Goal: Information Seeking & Learning: Learn about a topic

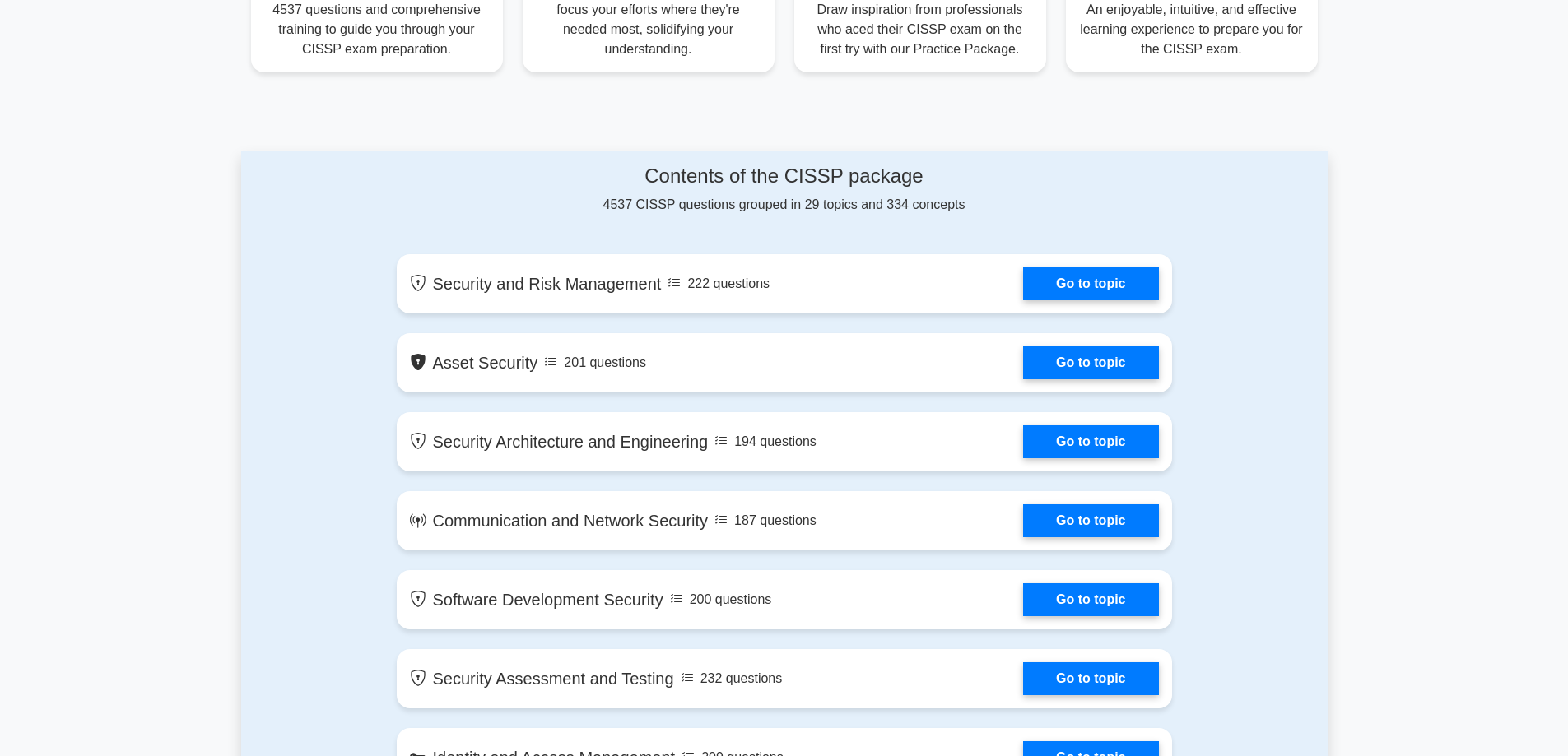
scroll to position [740, 0]
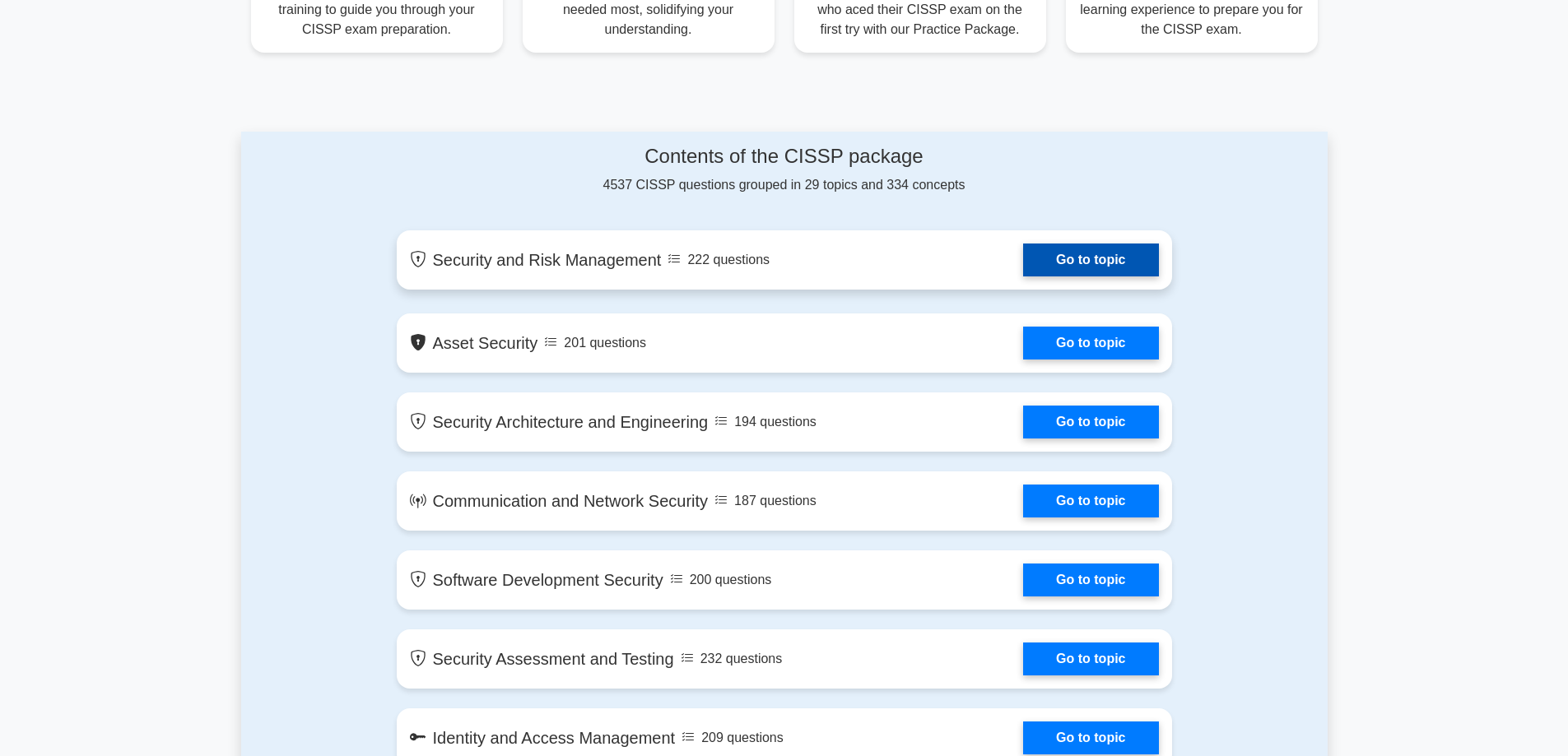
click at [1078, 262] on link "Go to topic" at bounding box center [1090, 260] width 135 height 33
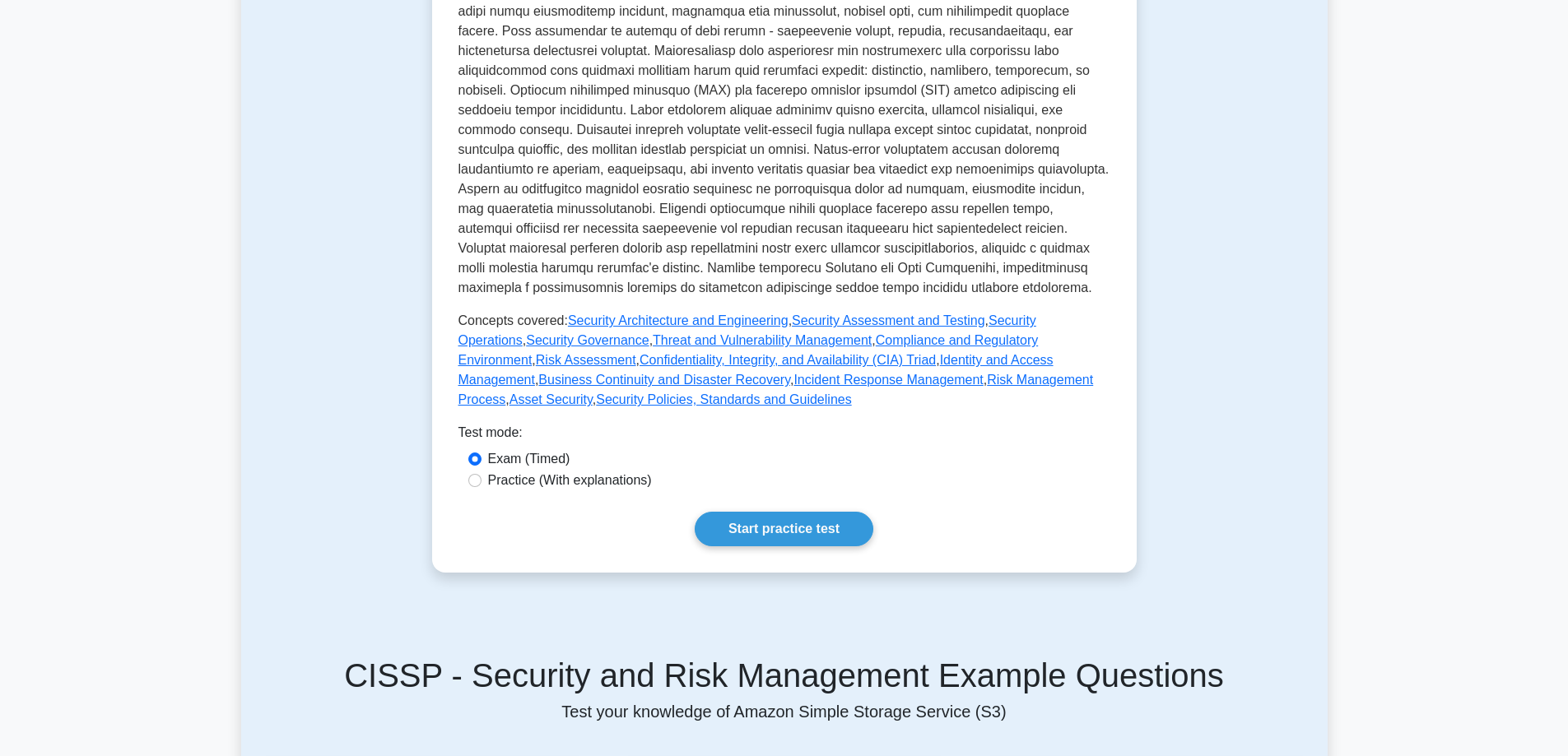
scroll to position [576, 0]
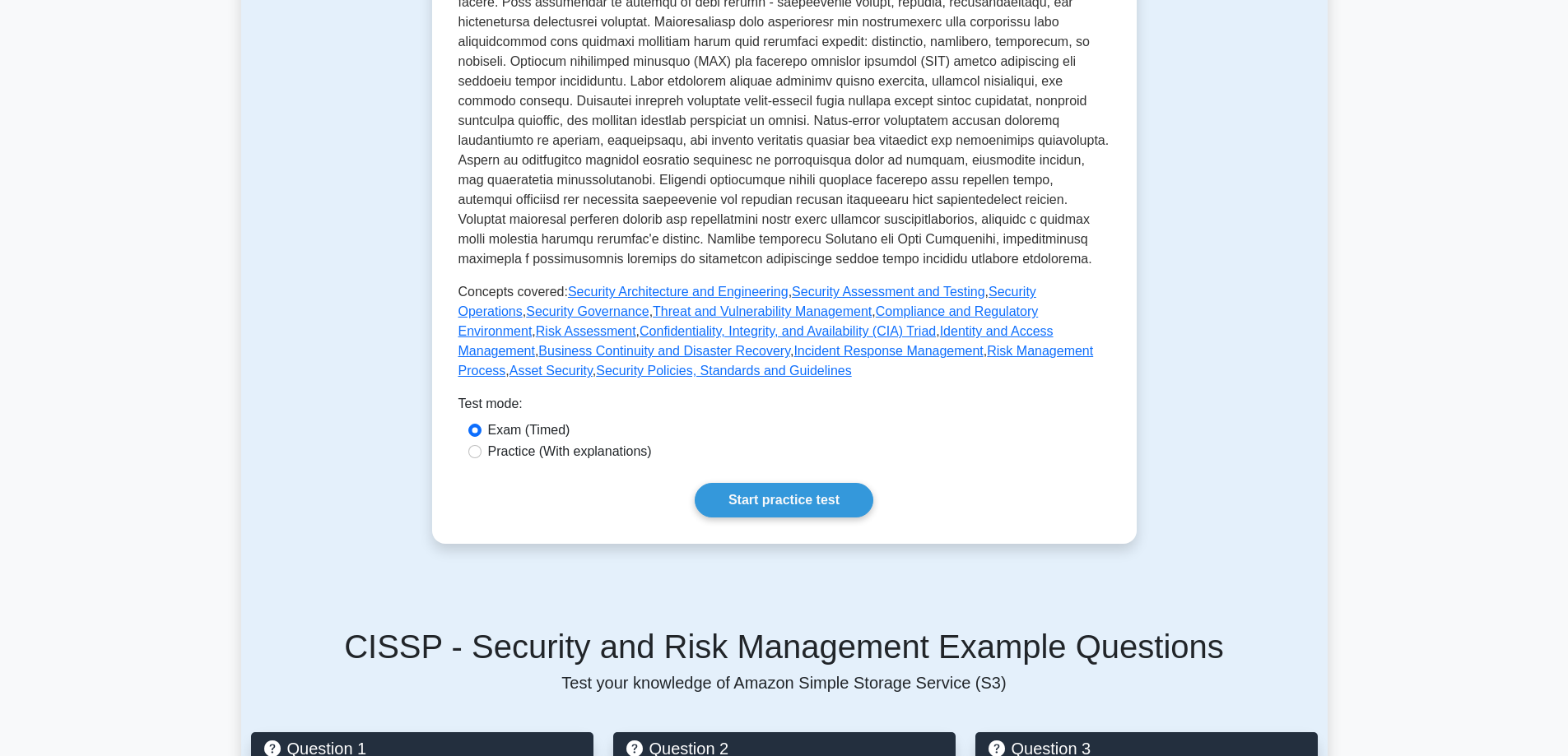
click at [542, 442] on label "Practice (With explanations)" at bounding box center [570, 452] width 164 height 20
click at [481, 446] on input "Practice (With explanations)" at bounding box center [475, 452] width 13 height 13
radio input "true"
click at [771, 483] on link "Start practice test" at bounding box center [784, 501] width 178 height 35
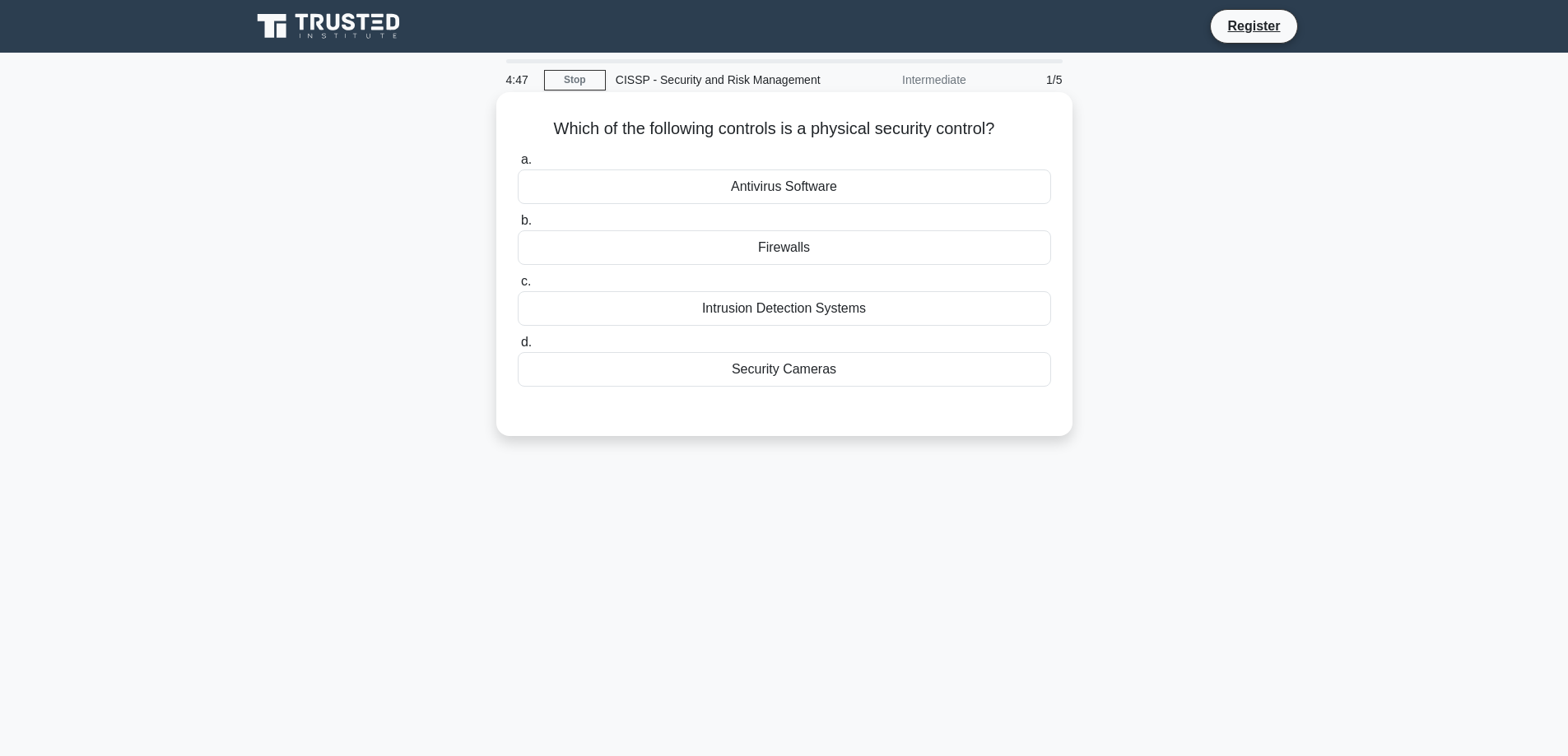
click at [799, 370] on div "Security Cameras" at bounding box center [784, 369] width 534 height 35
click at [518, 348] on input "d. Security Cameras" at bounding box center [518, 343] width 0 height 11
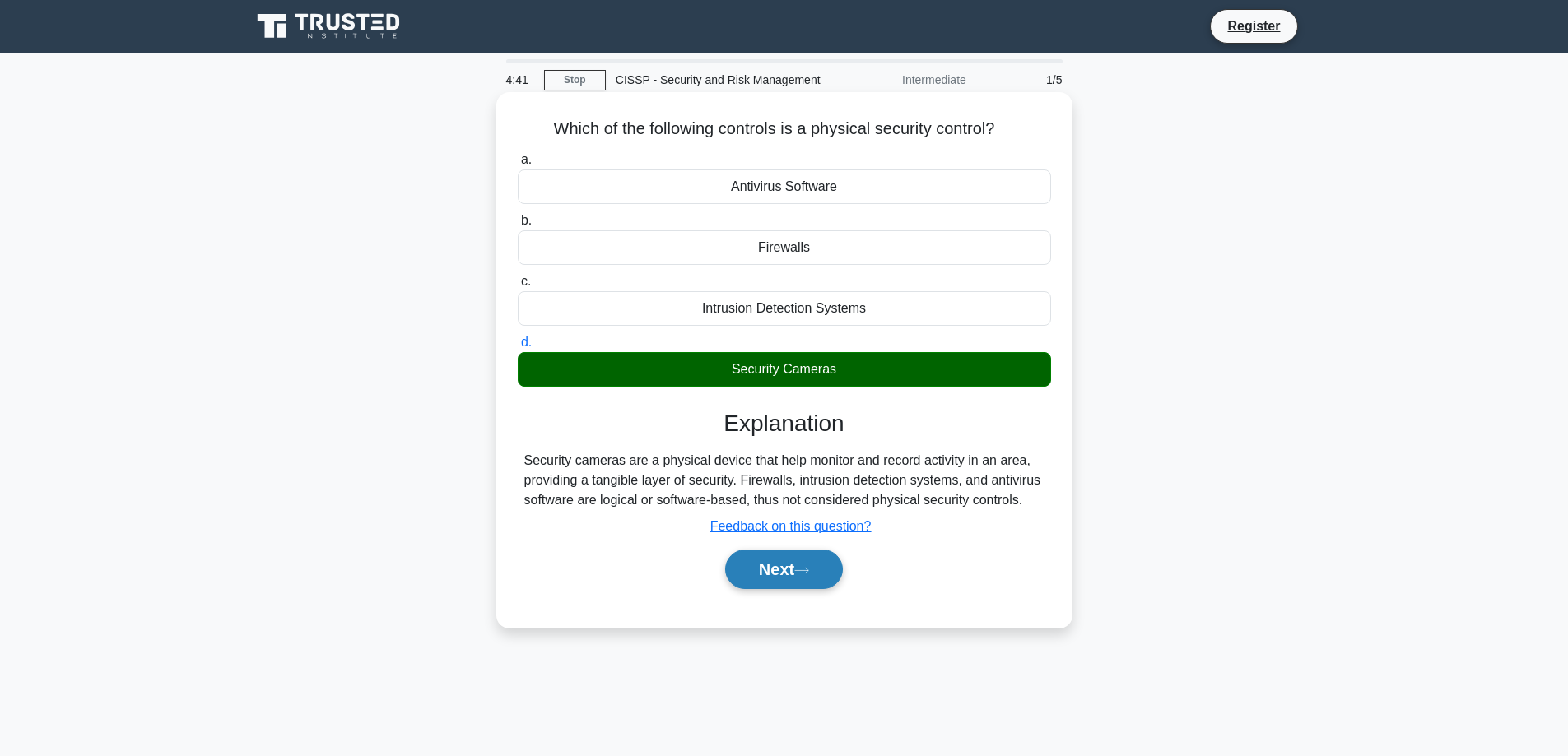
click at [776, 561] on button "Next" at bounding box center [784, 569] width 118 height 39
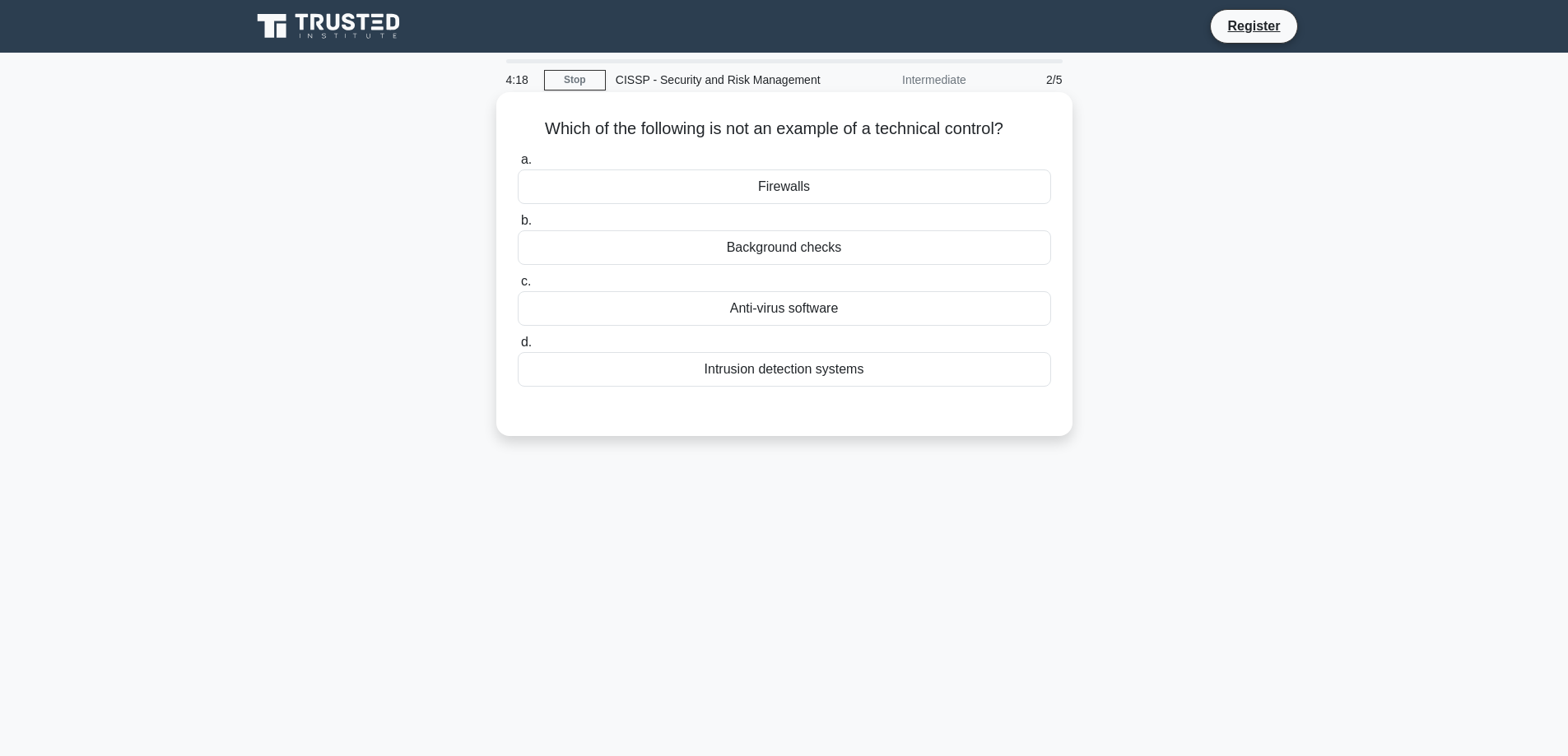
click at [806, 259] on div "Background checks" at bounding box center [784, 248] width 534 height 35
click at [518, 226] on input "b. Background checks" at bounding box center [518, 221] width 0 height 11
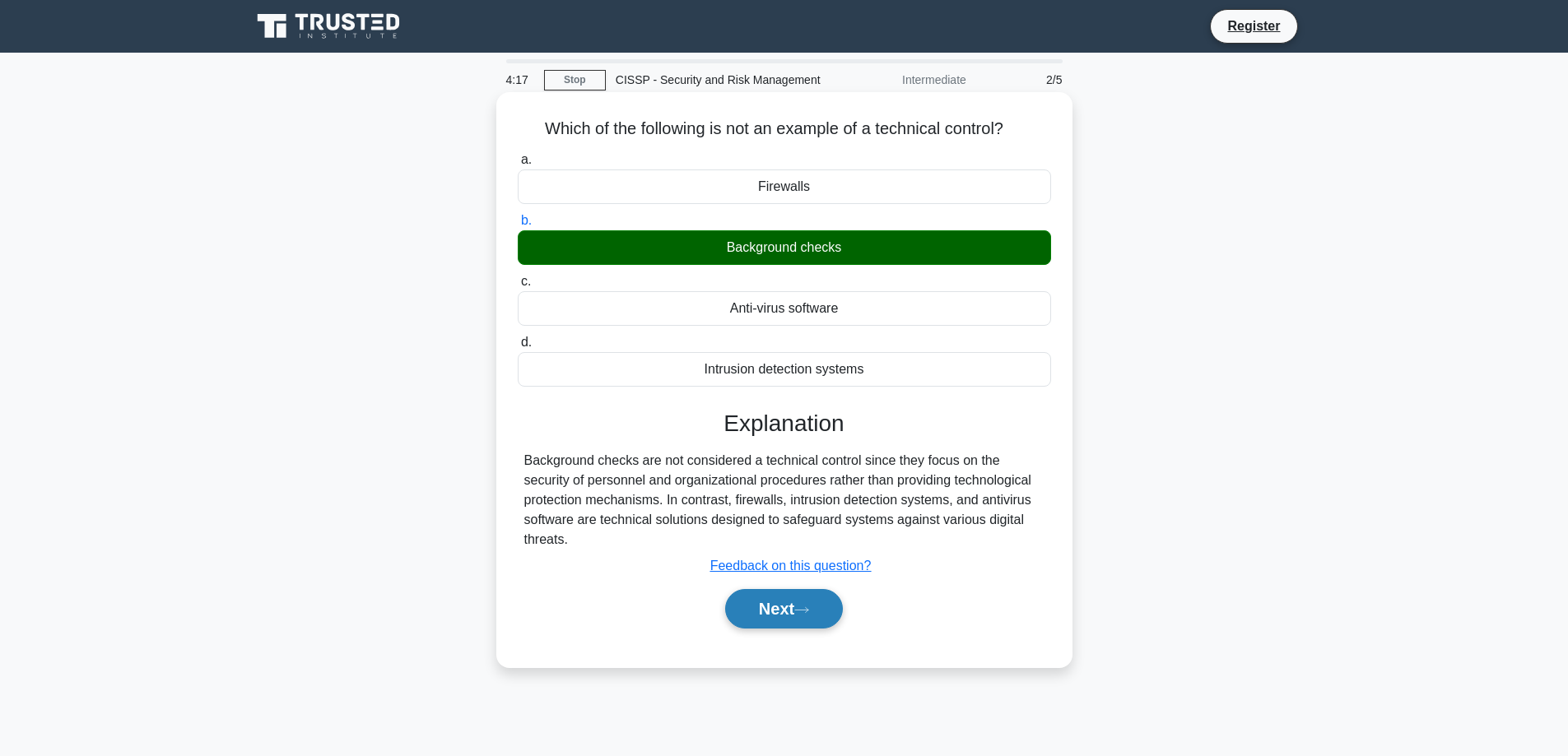
click at [803, 621] on button "Next" at bounding box center [784, 608] width 118 height 39
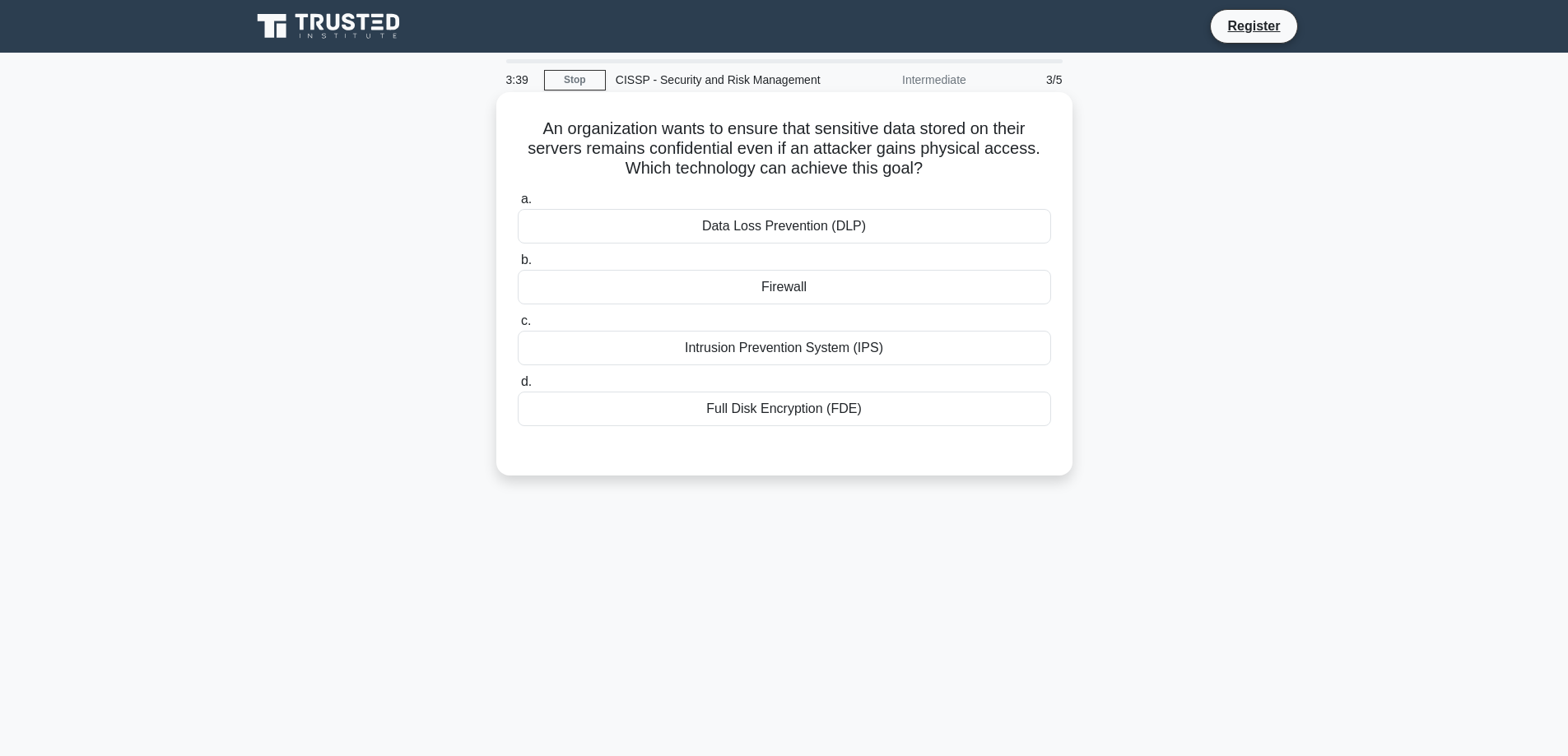
click at [807, 411] on div "Full Disk Encryption (FDE)" at bounding box center [784, 409] width 534 height 35
click at [750, 411] on div "Full Disk Encryption (FDE)" at bounding box center [784, 409] width 534 height 35
click at [757, 471] on div "An organization wants to ensure that sensitive data stored on their servers rem…" at bounding box center [784, 283] width 576 height 383
click at [739, 401] on div "Full Disk Encryption (FDE)" at bounding box center [784, 409] width 534 height 35
click at [518, 388] on input "d. Full Disk Encryption (FDE)" at bounding box center [518, 382] width 0 height 11
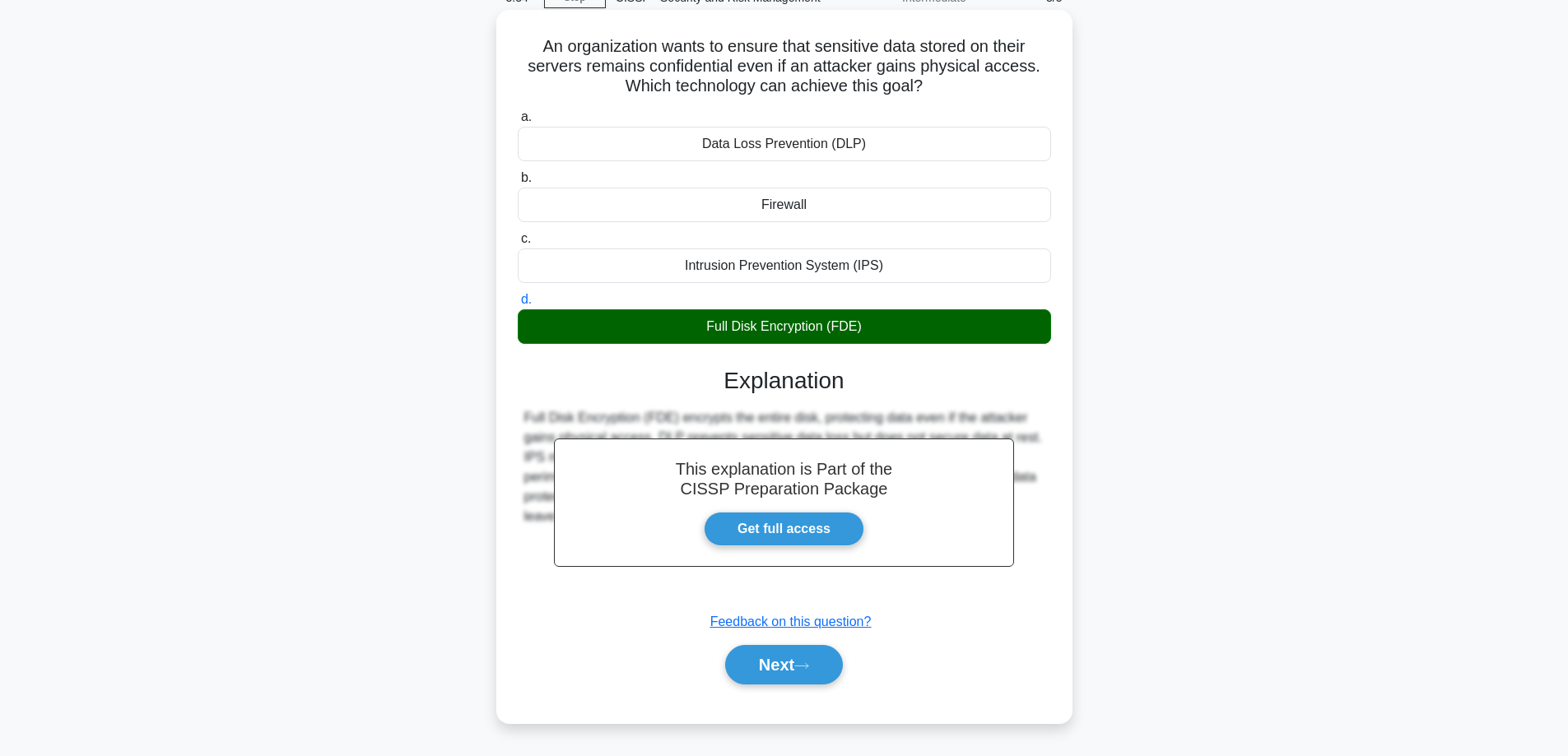
scroll to position [132, 0]
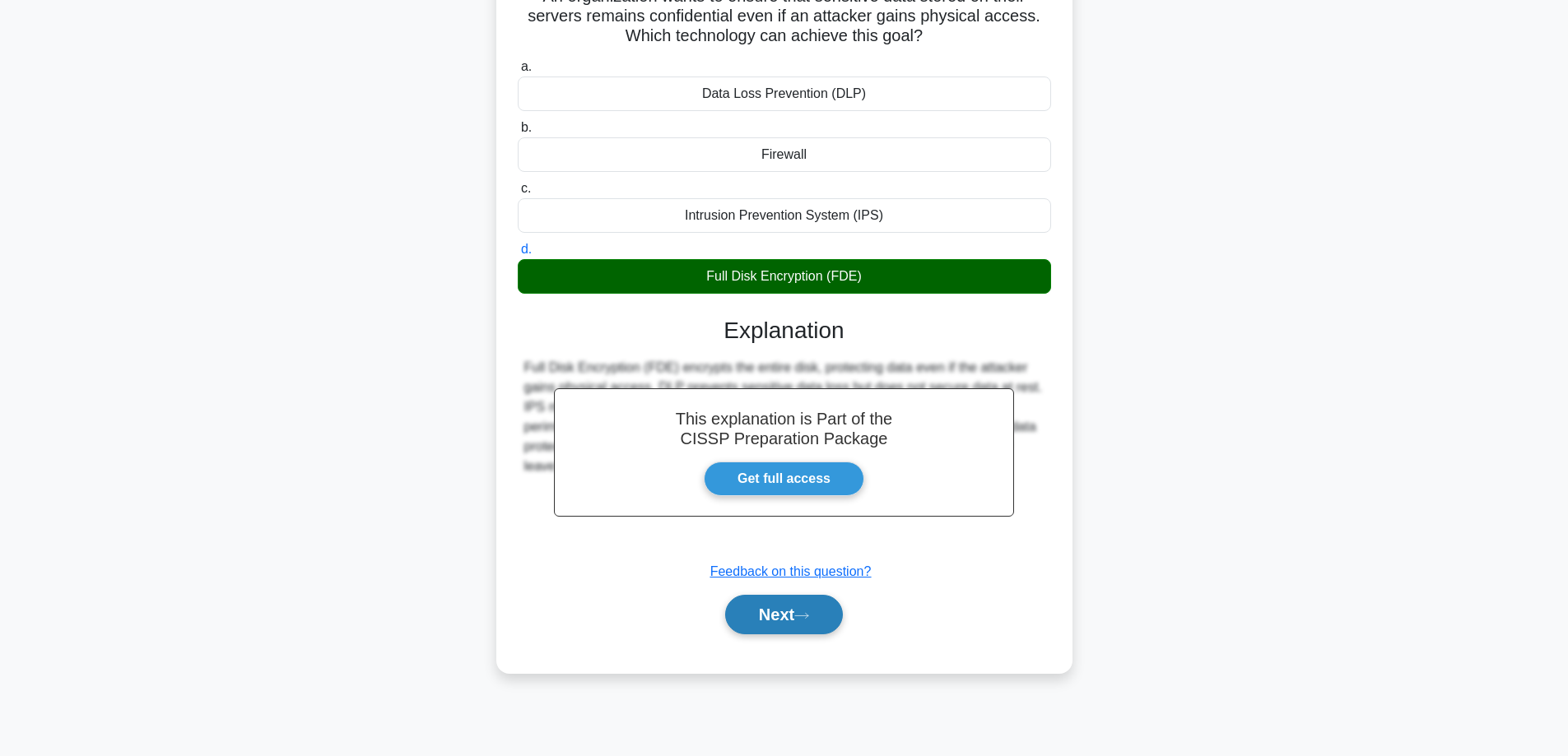
click at [783, 615] on button "Next" at bounding box center [784, 615] width 118 height 39
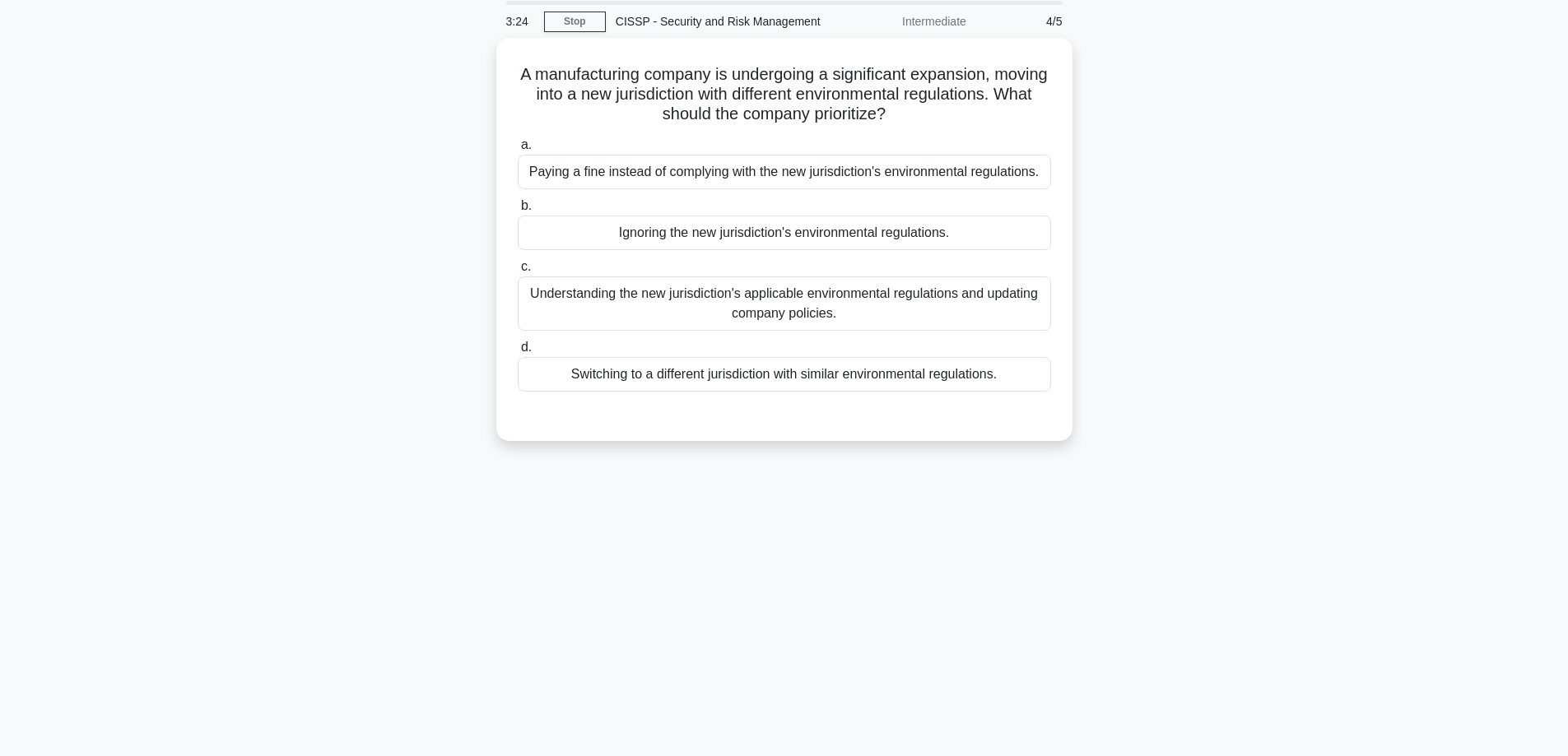
scroll to position [0, 0]
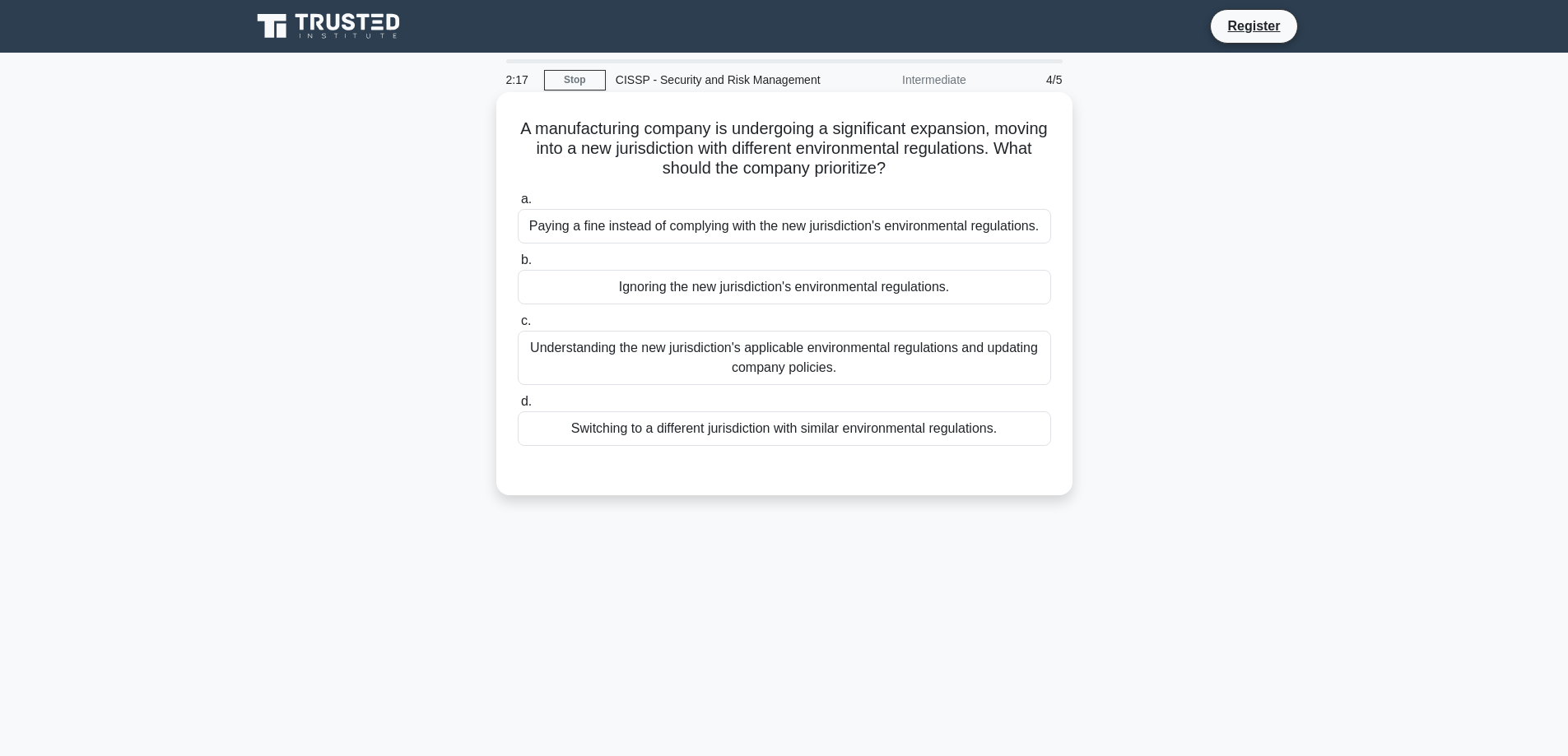
click at [819, 368] on div "Understanding the new jurisdiction's applicable environmental regulations and u…" at bounding box center [784, 357] width 534 height 54
click at [518, 327] on input "c. Understanding the new jurisdiction's applicable environmental regulations an…" at bounding box center [518, 322] width 0 height 11
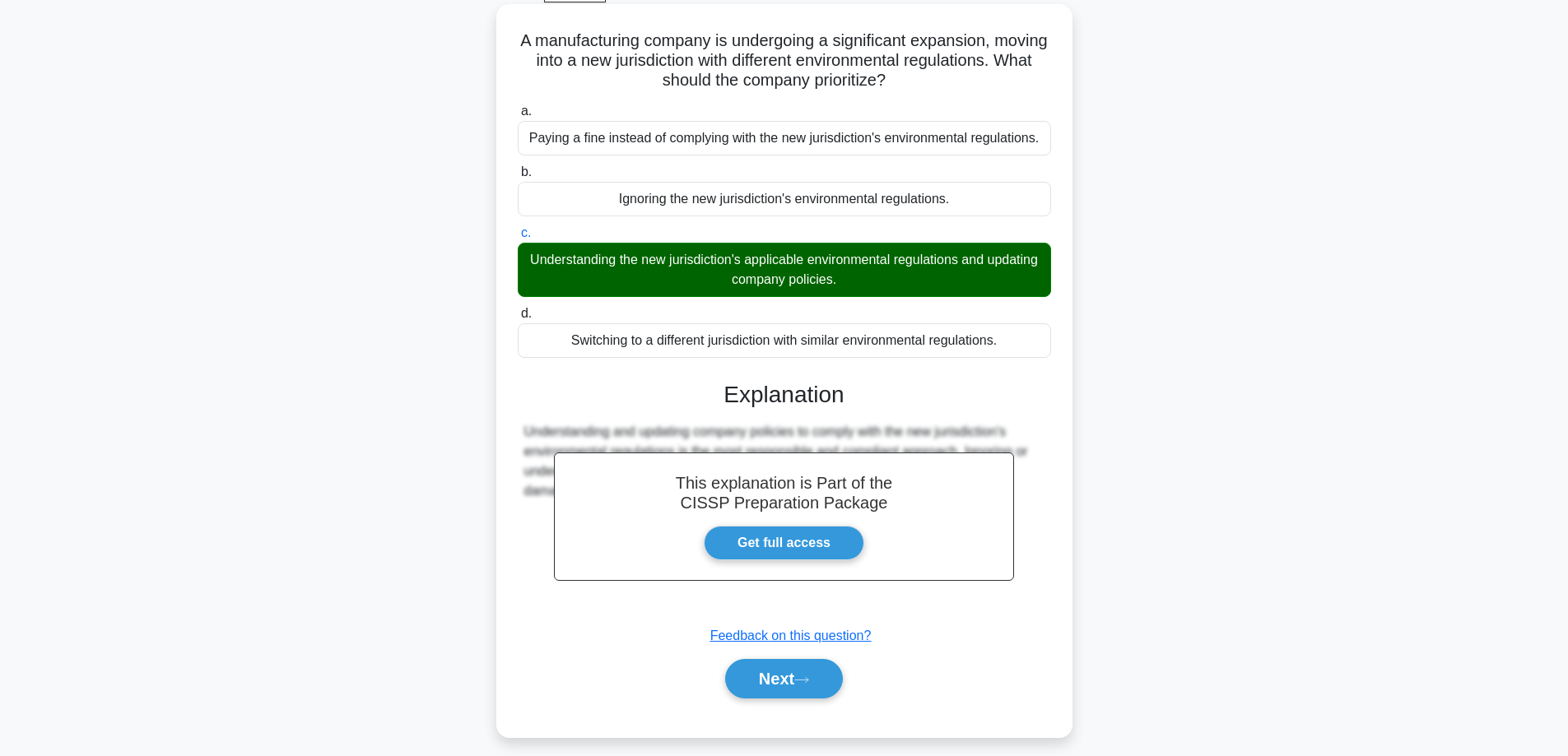
scroll to position [51, 0]
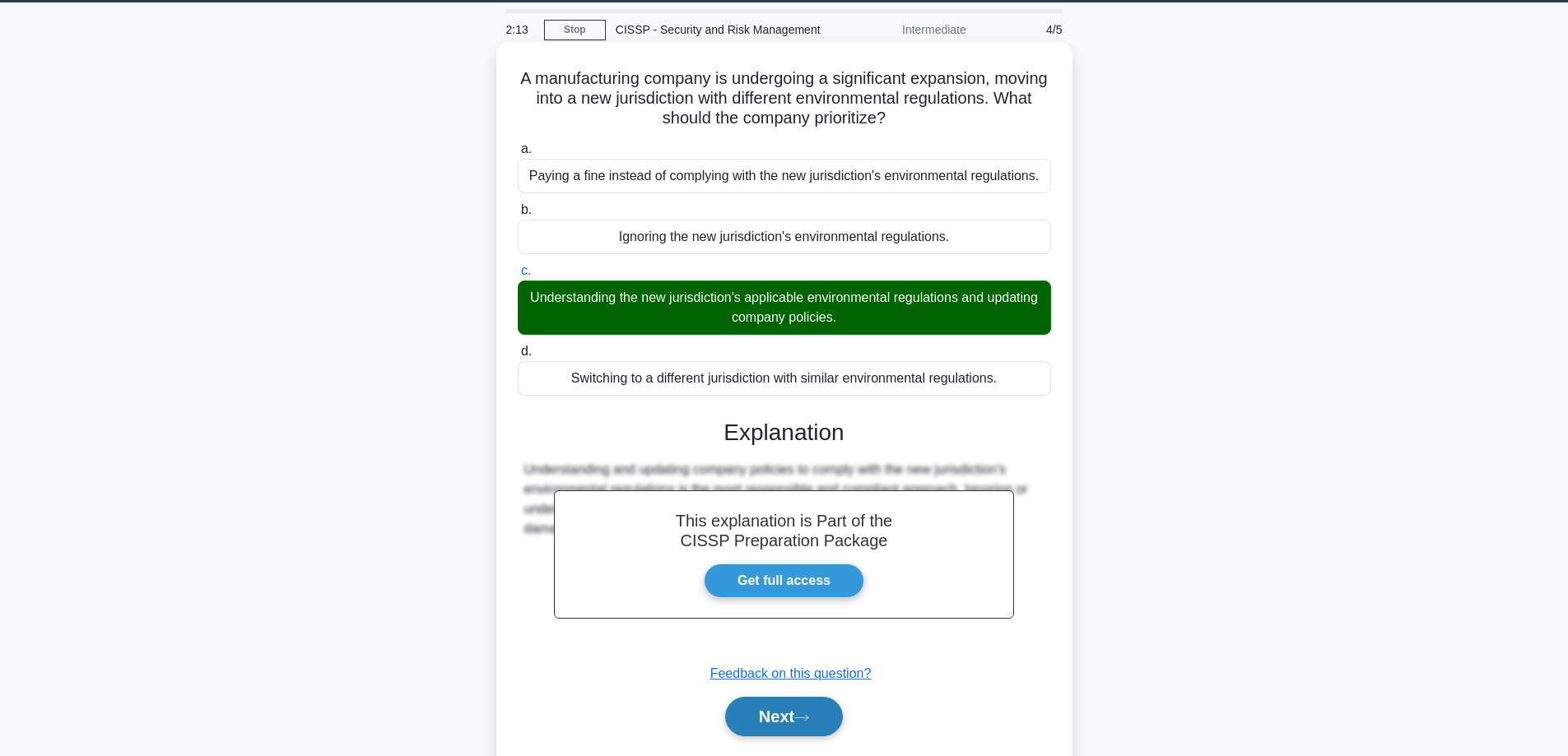
click at [752, 717] on button "Next" at bounding box center [784, 717] width 118 height 39
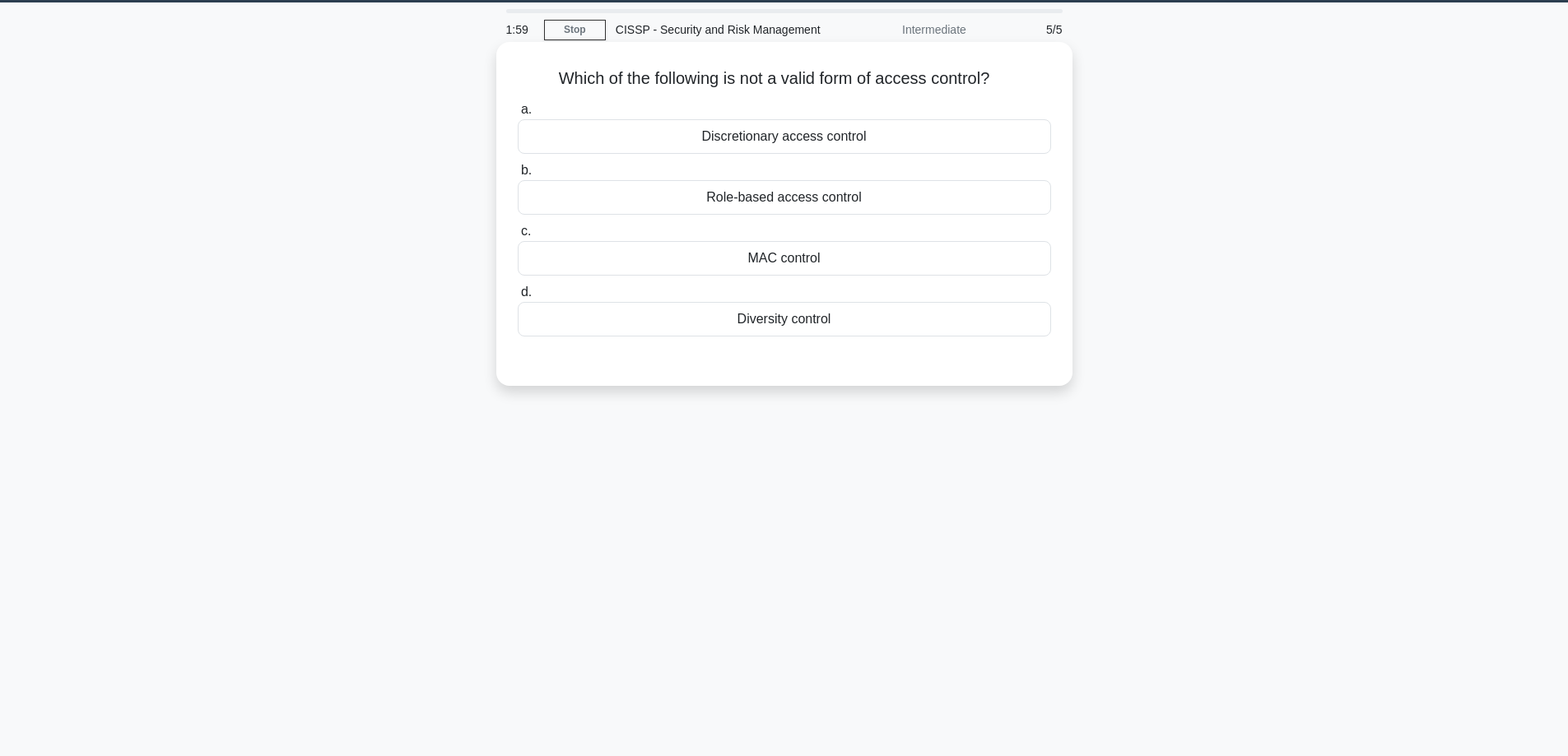
click at [807, 319] on div "Diversity control" at bounding box center [784, 320] width 534 height 35
click at [518, 298] on input "d. Diversity control" at bounding box center [518, 293] width 0 height 11
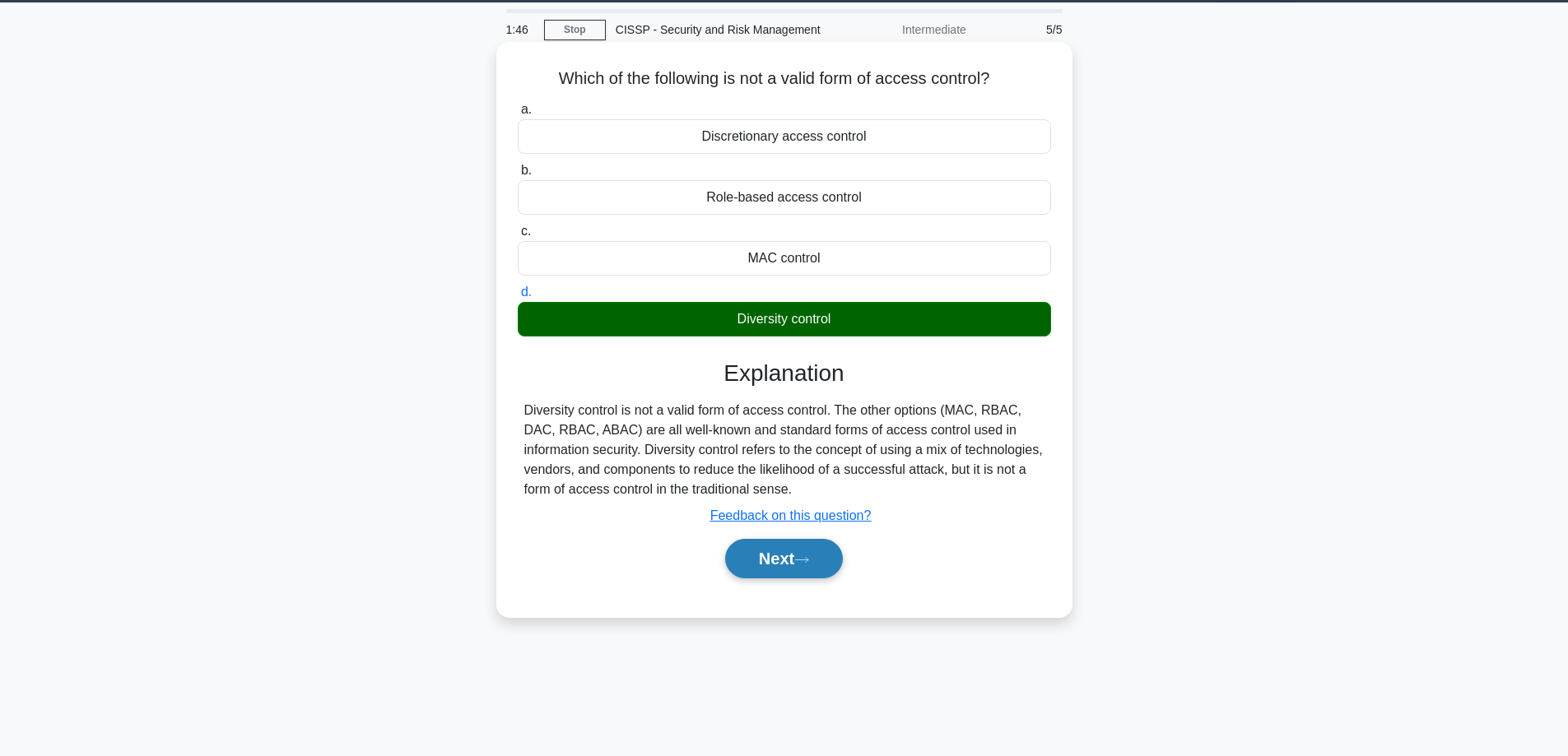
click at [787, 563] on button "Next" at bounding box center [784, 559] width 118 height 39
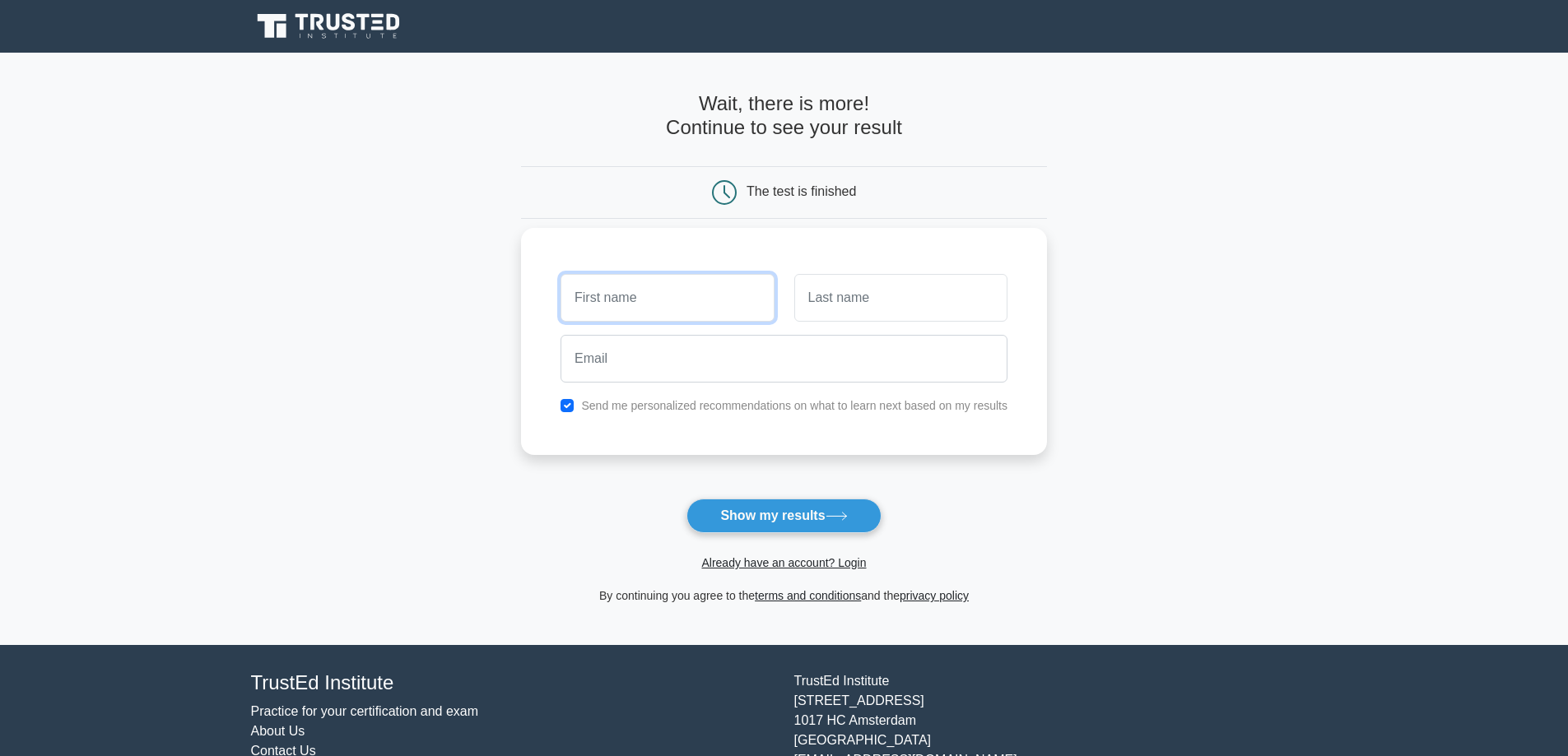
click at [663, 288] on input "text" at bounding box center [667, 298] width 213 height 48
type input "Rajdeep"
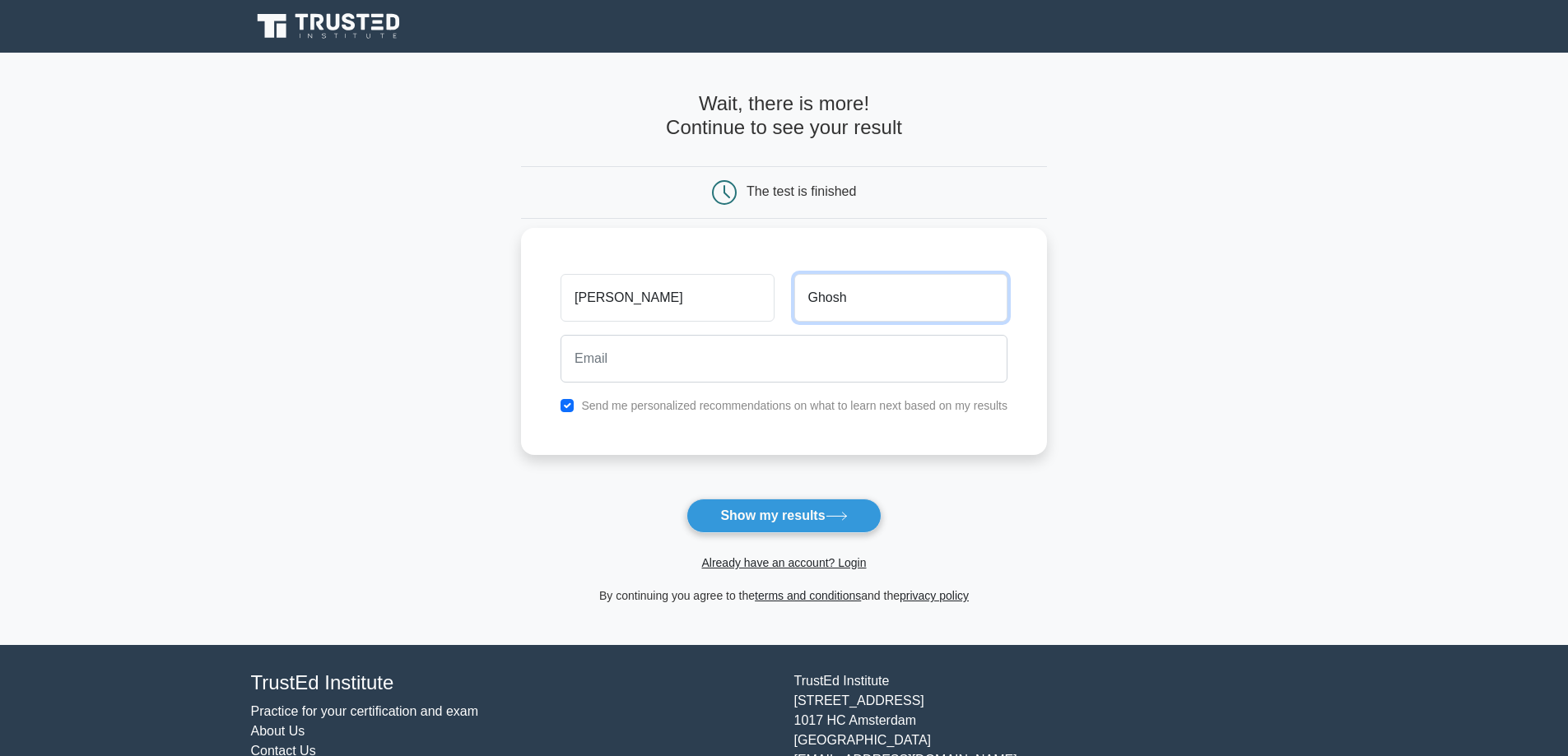
type input "Ghosh"
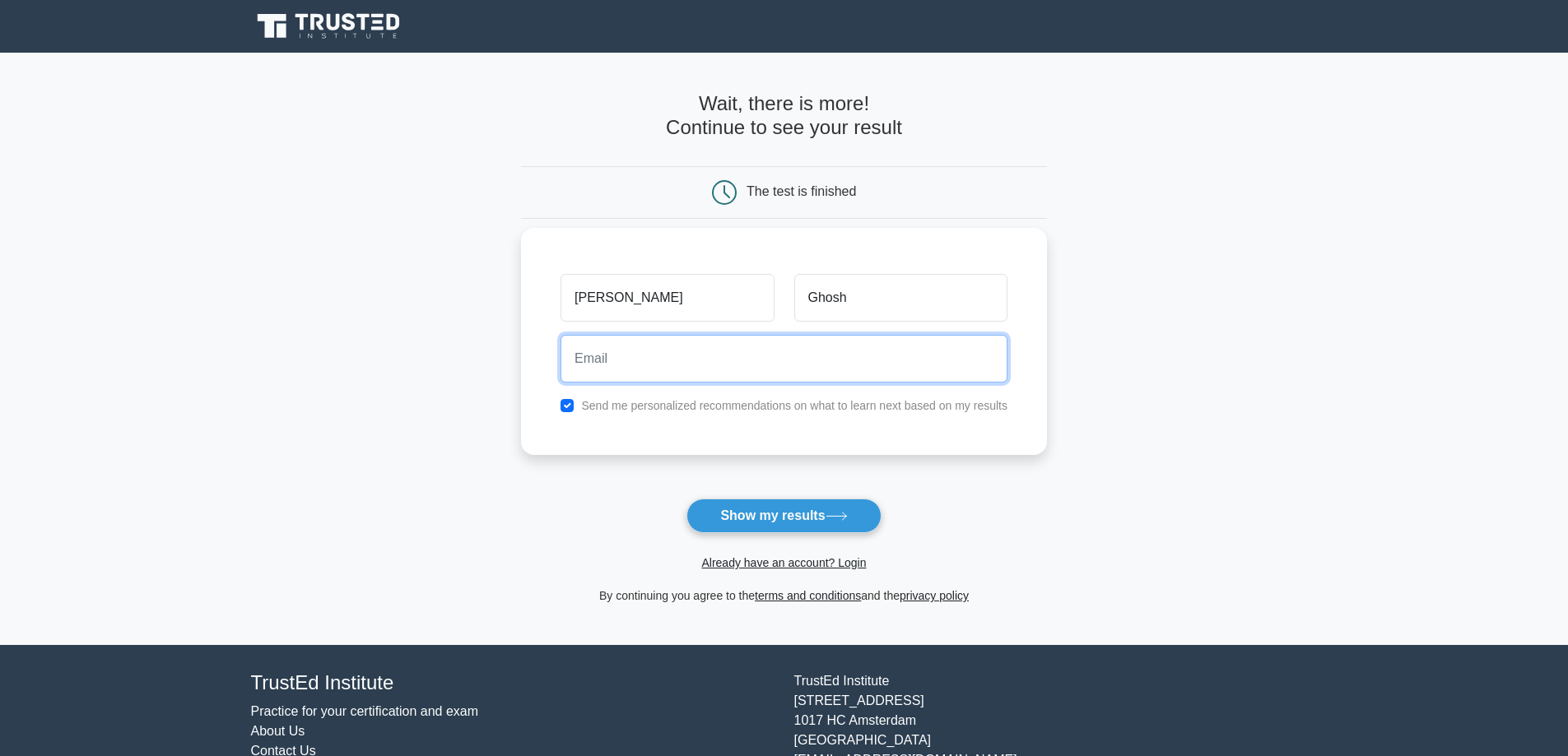
paste input "yrnxkjfthvuukelnka@nespj.com"
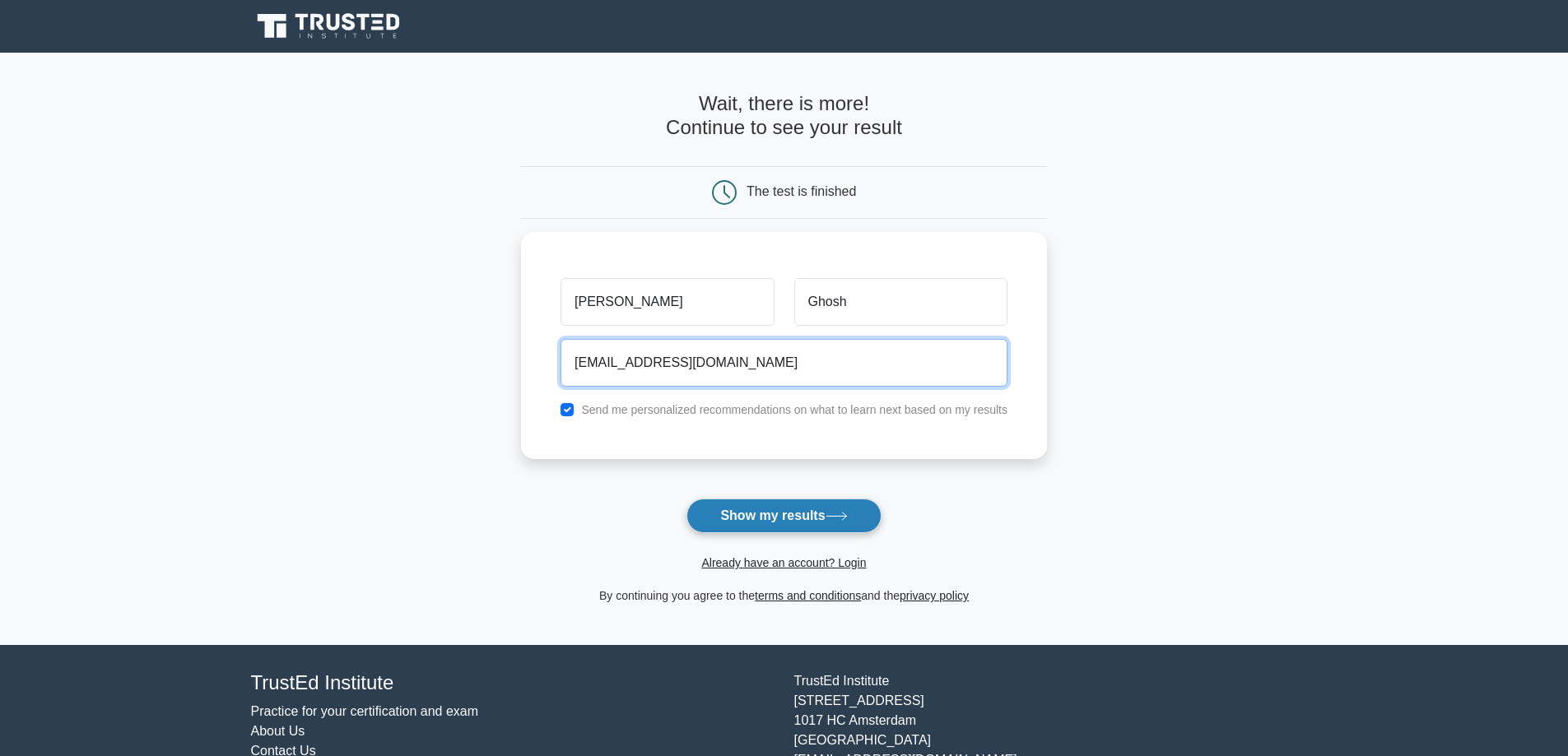
type input "yrnxkjfthvuukelnka@nespj.com"
click at [826, 527] on button "Show my results" at bounding box center [783, 516] width 194 height 35
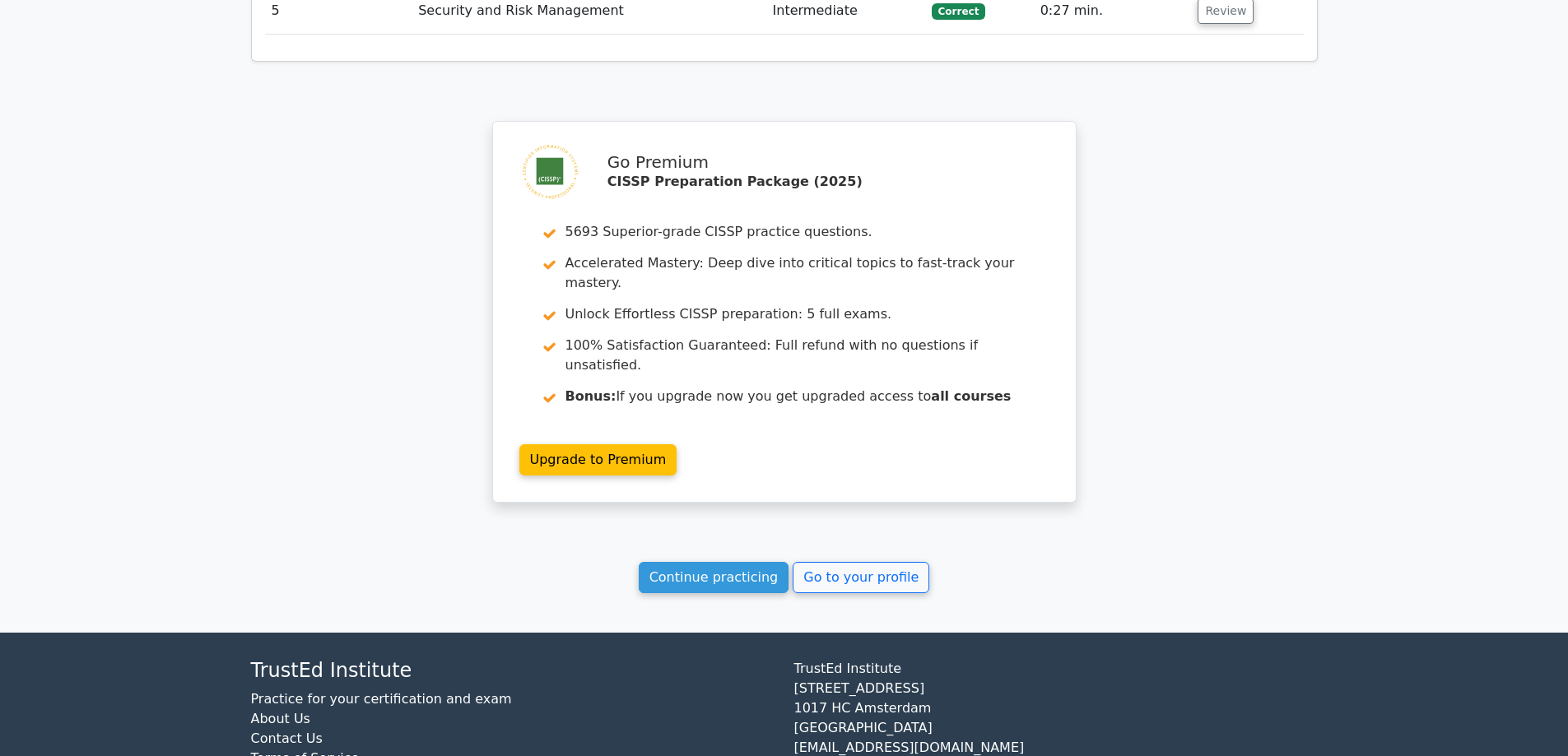
scroll to position [1966, 0]
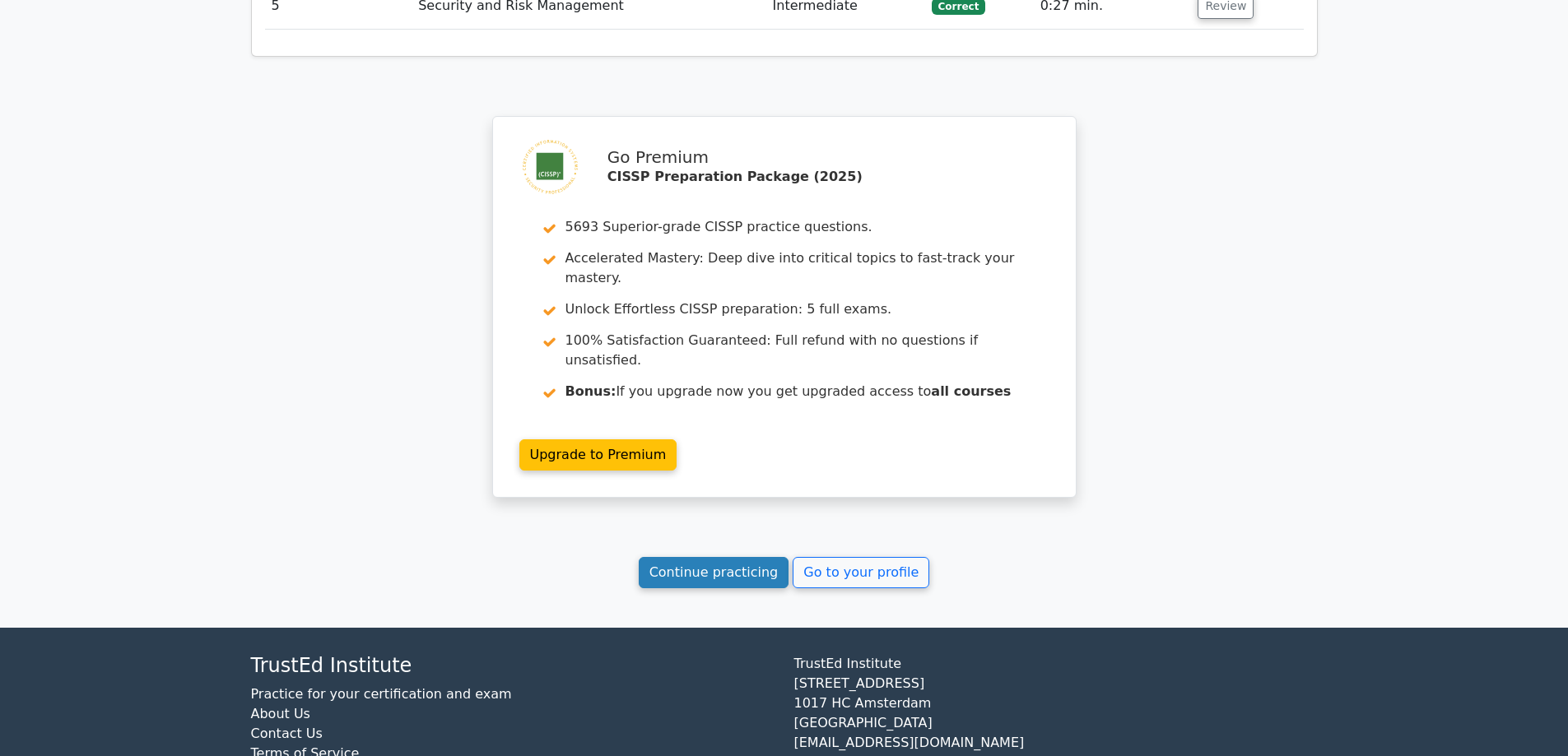
click at [732, 558] on link "Continue practicing" at bounding box center [714, 573] width 151 height 31
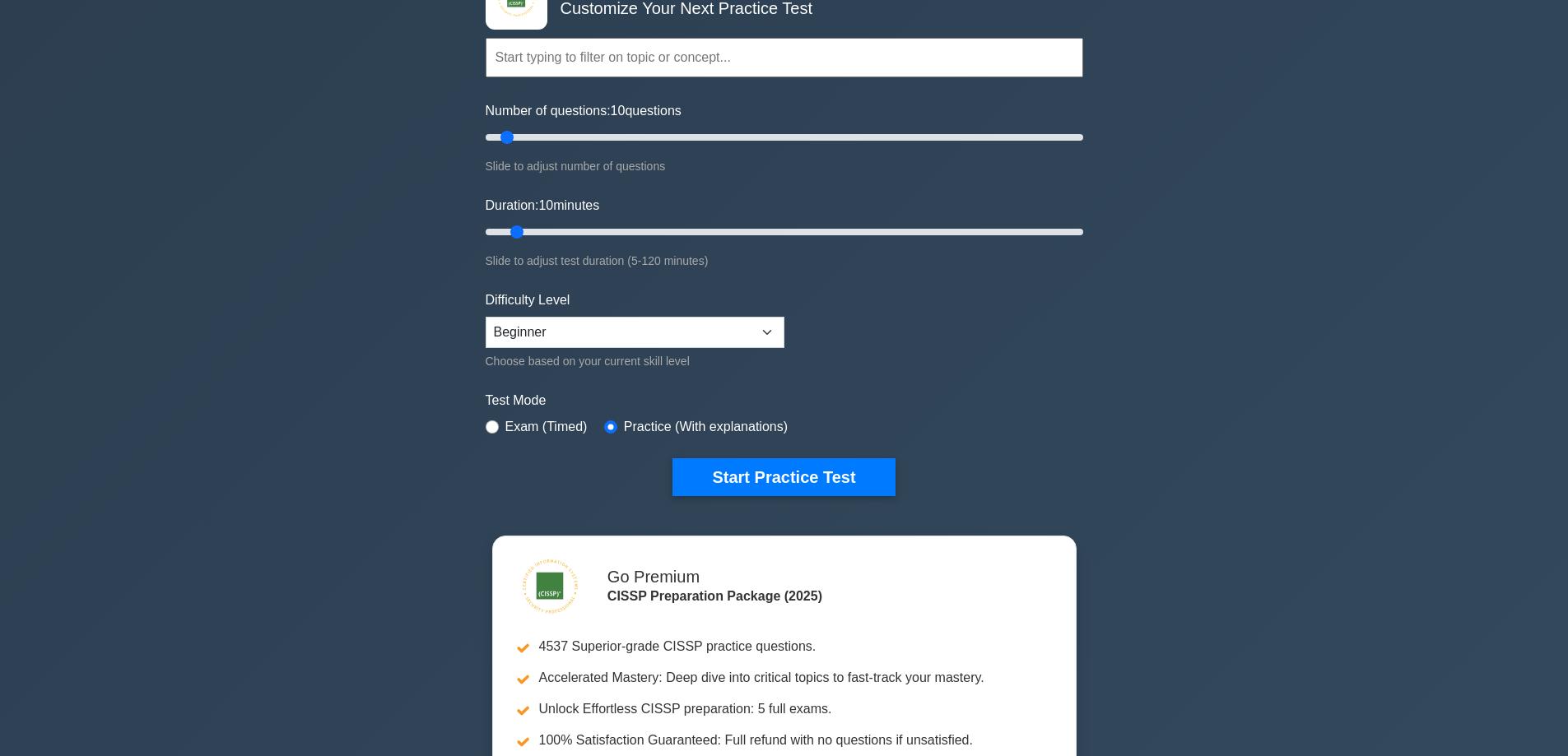
scroll to position [164, 0]
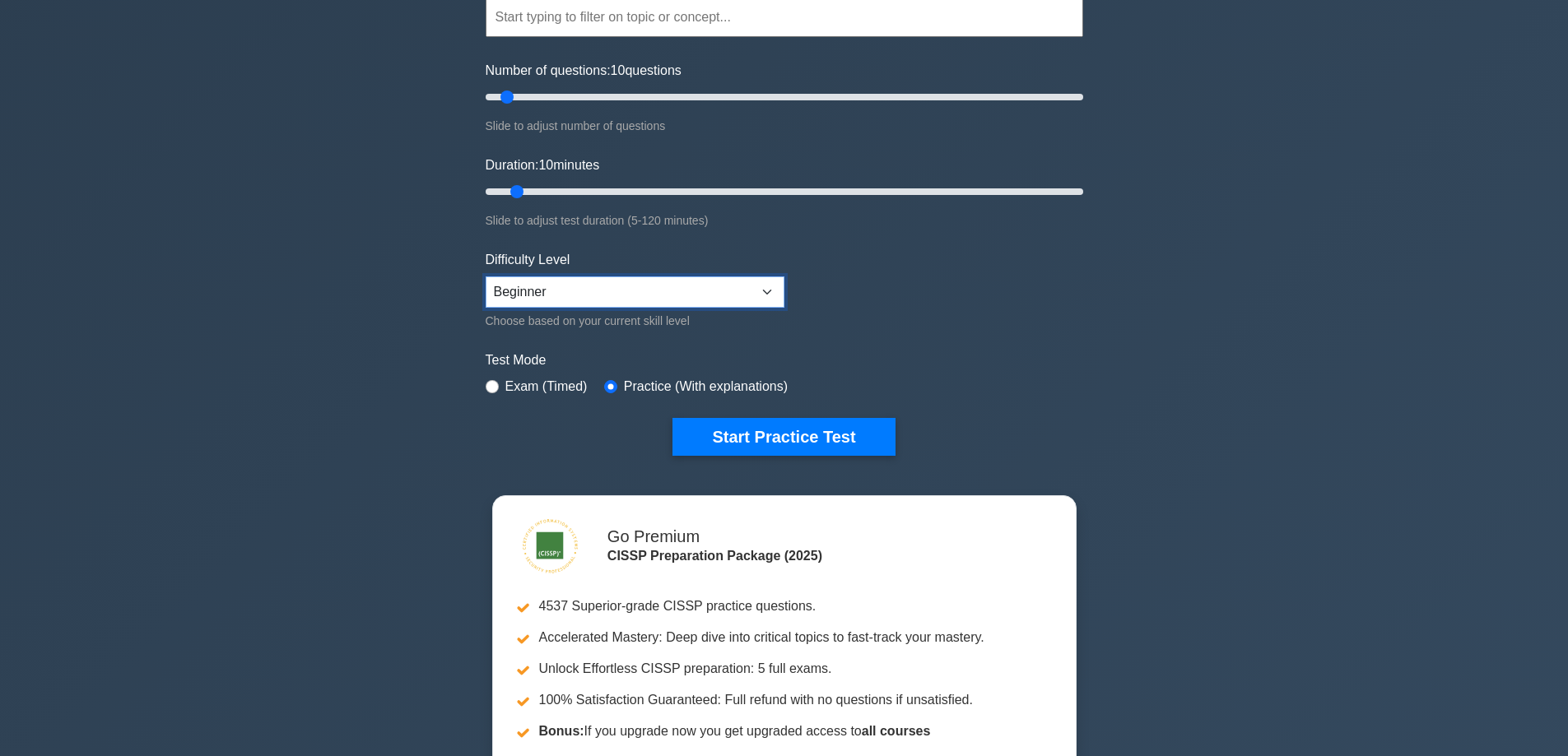
click at [671, 287] on select "Beginner Intermediate Expert" at bounding box center [635, 292] width 299 height 31
select select "expert"
click at [486, 276] on select "Beginner Intermediate Expert" at bounding box center [635, 292] width 299 height 31
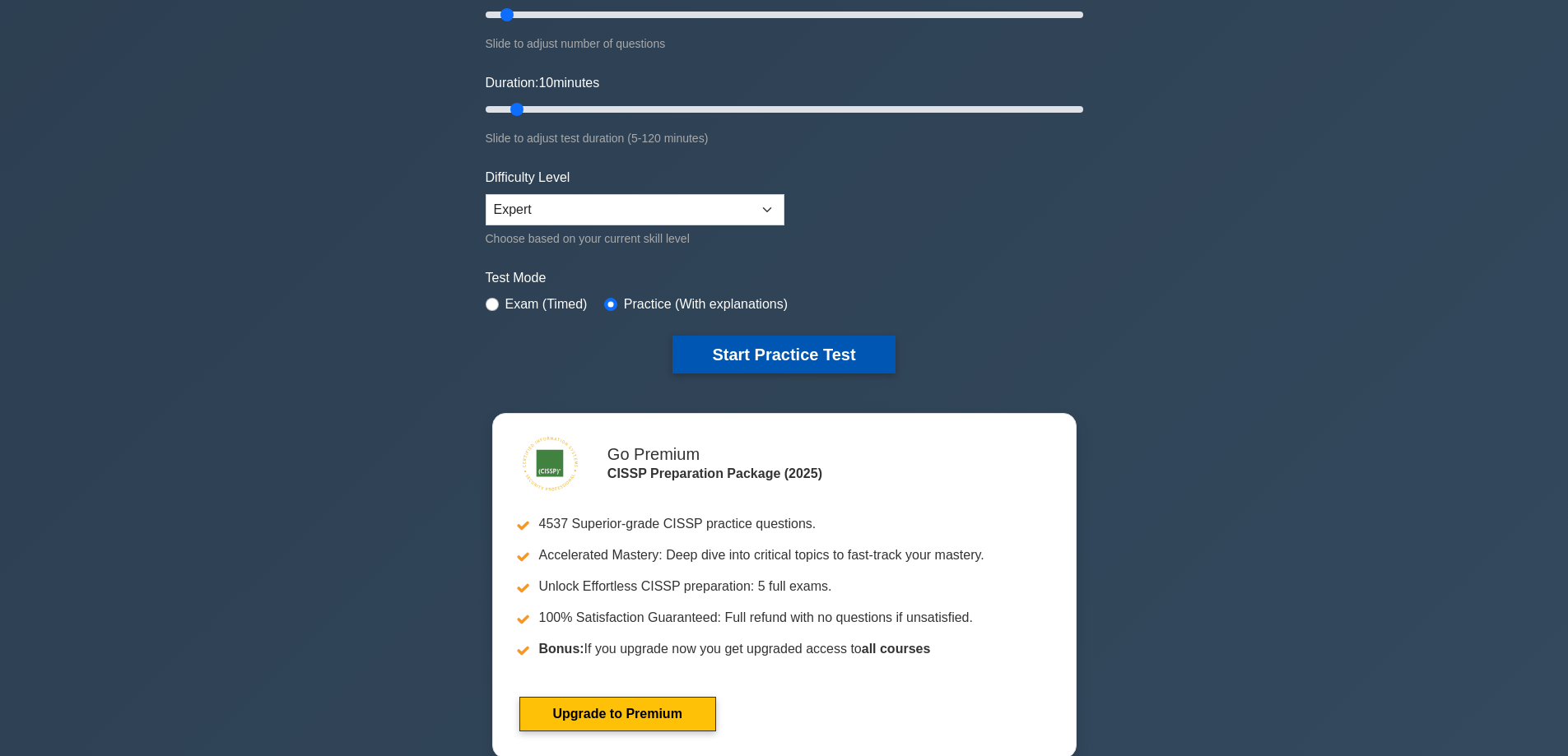
click at [771, 350] on button "Start Practice Test" at bounding box center [784, 355] width 222 height 38
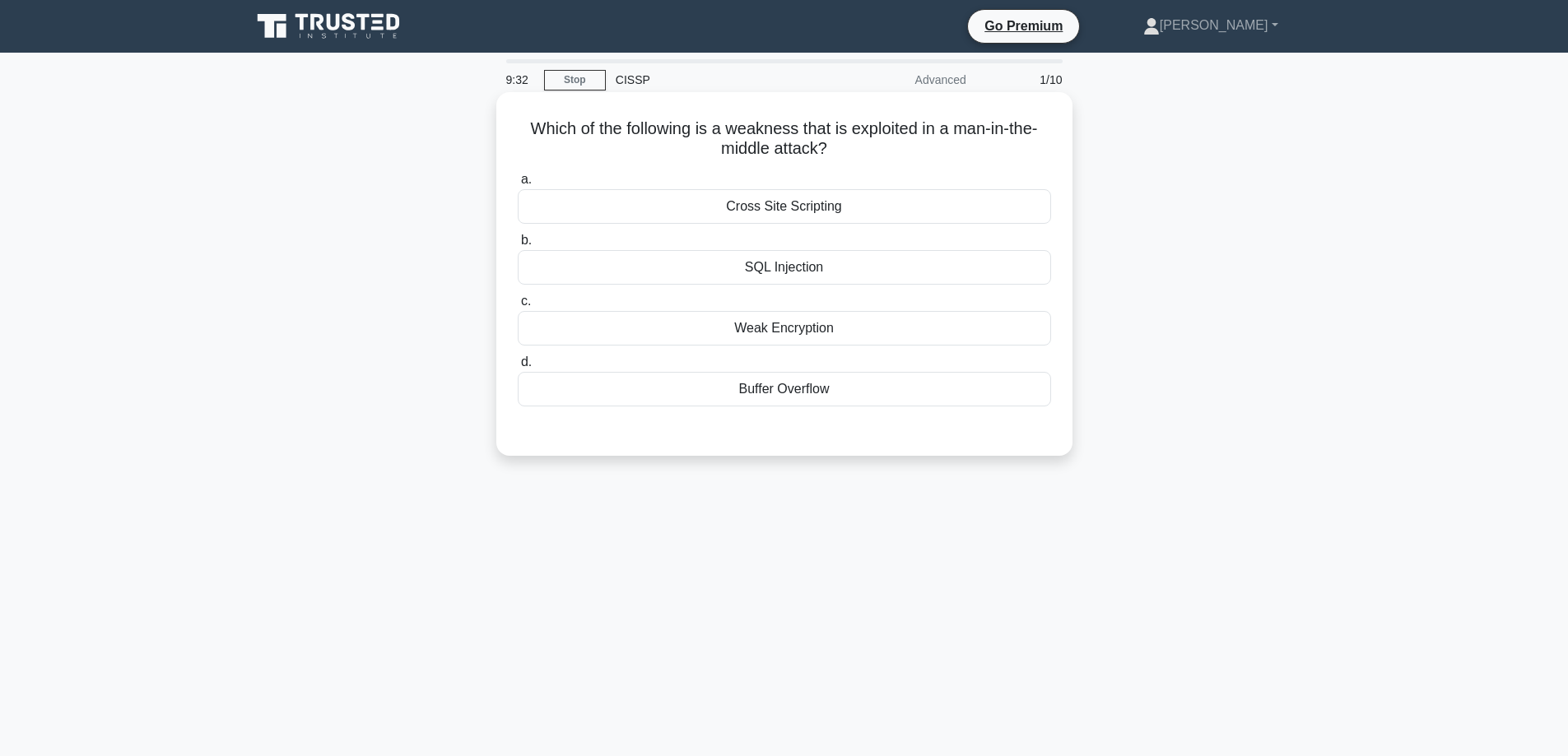
click at [838, 336] on div "Weak Encryption" at bounding box center [784, 329] width 534 height 35
click at [518, 307] on input "c. Weak Encryption" at bounding box center [518, 302] width 0 height 11
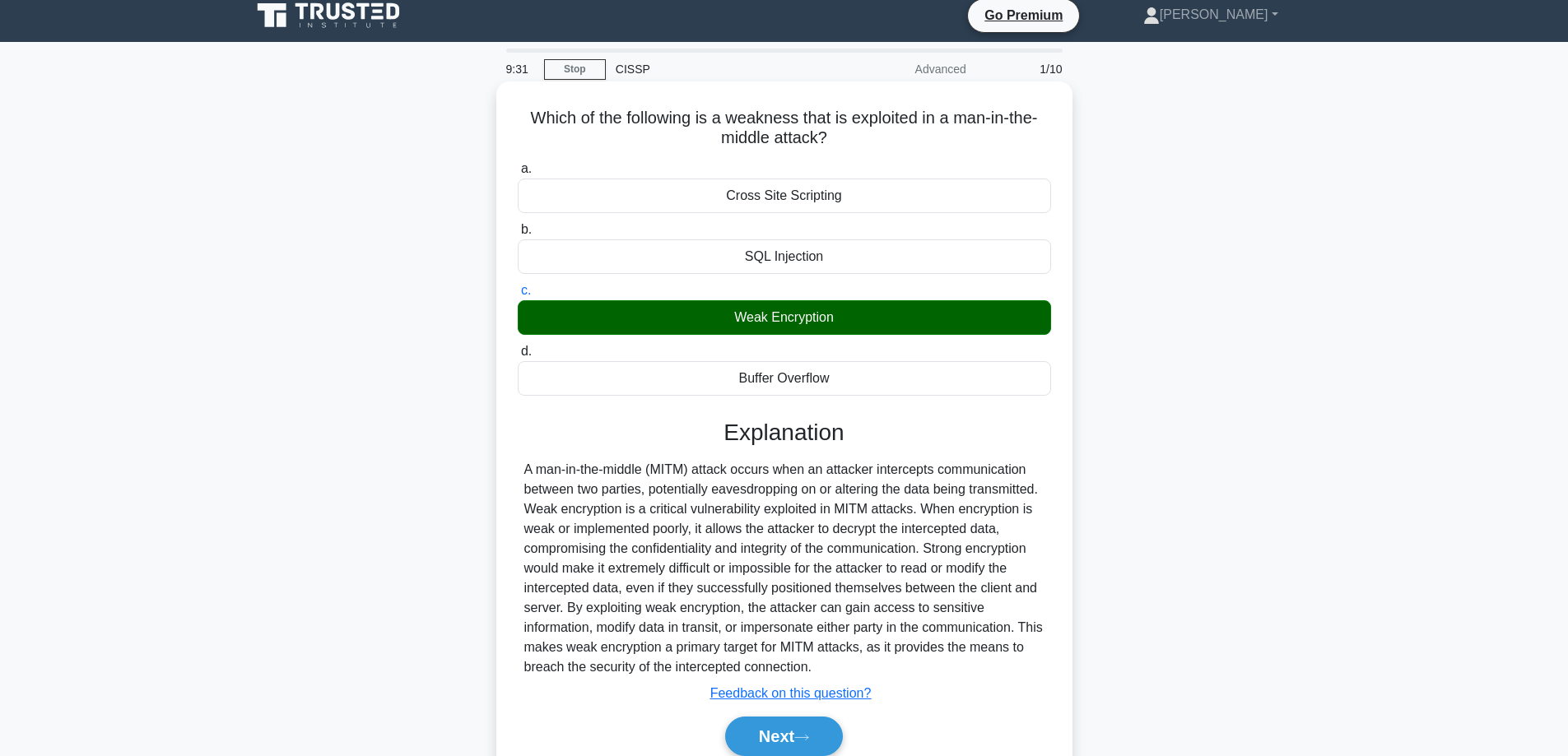
scroll to position [83, 0]
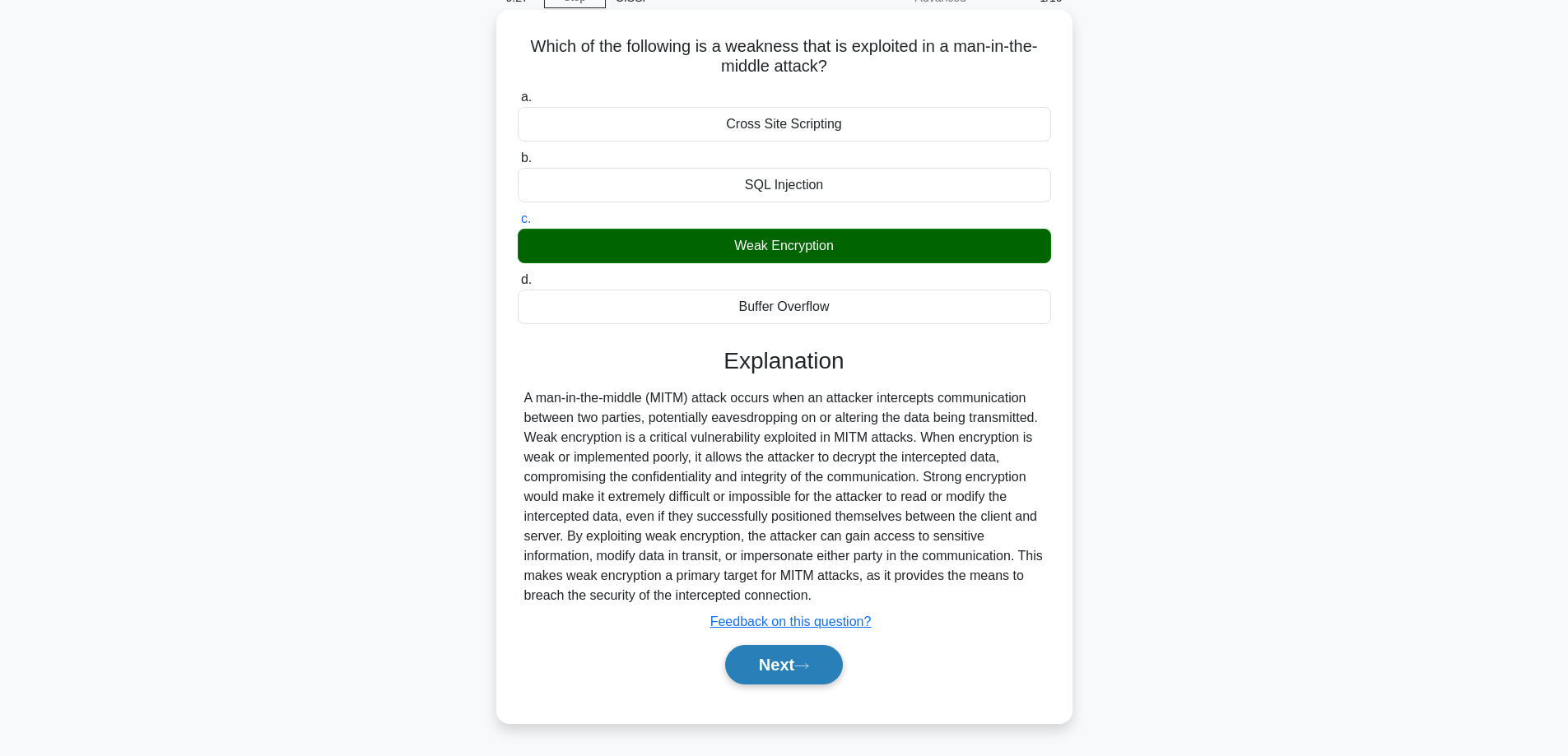
click at [751, 661] on button "Next" at bounding box center [784, 664] width 118 height 39
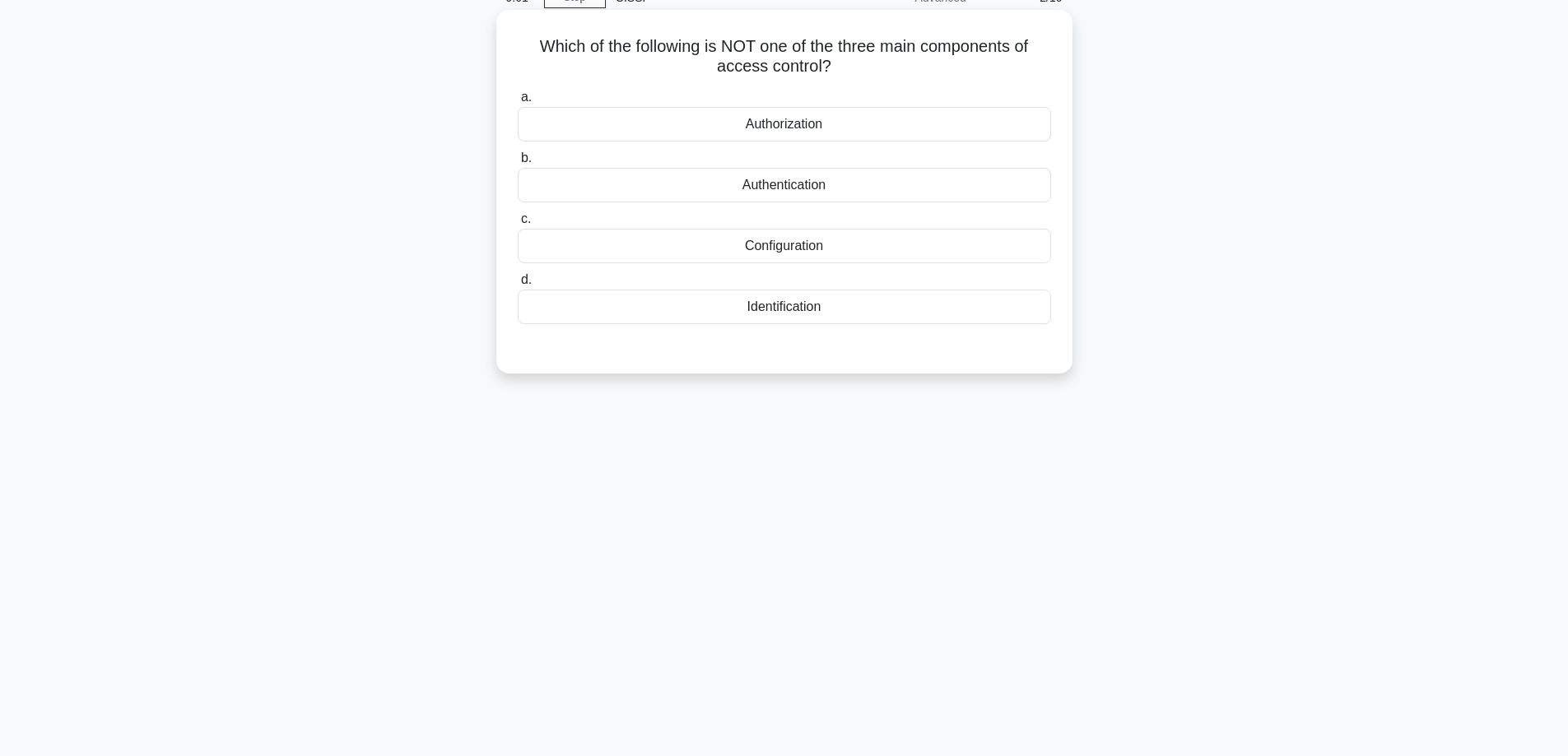
click at [798, 249] on div "Configuration" at bounding box center [784, 246] width 534 height 35
click at [518, 225] on input "c. Configuration" at bounding box center [518, 220] width 0 height 11
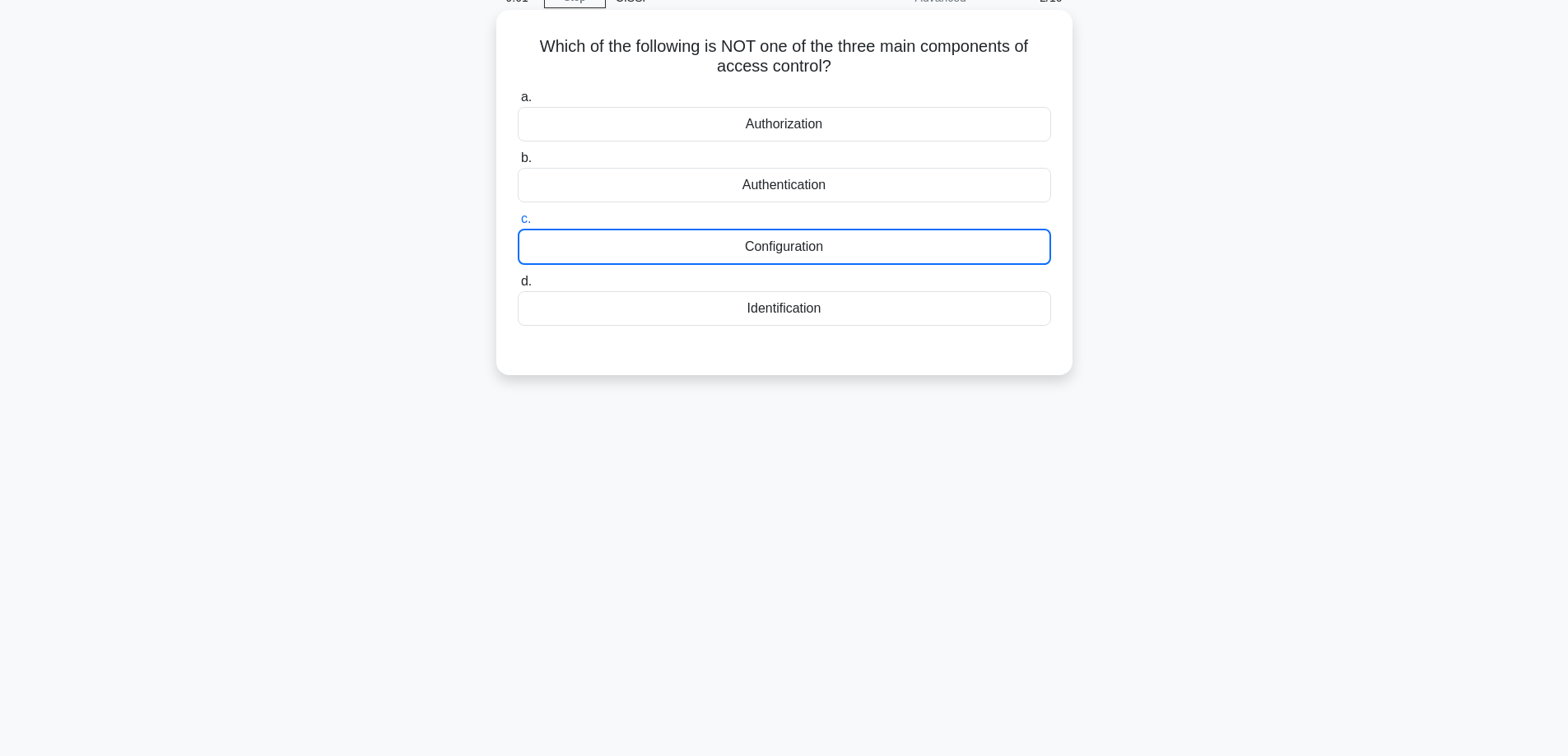
click at [798, 249] on div "Configuration" at bounding box center [784, 246] width 534 height 36
click at [518, 225] on input "c. Configuration" at bounding box center [518, 220] width 0 height 11
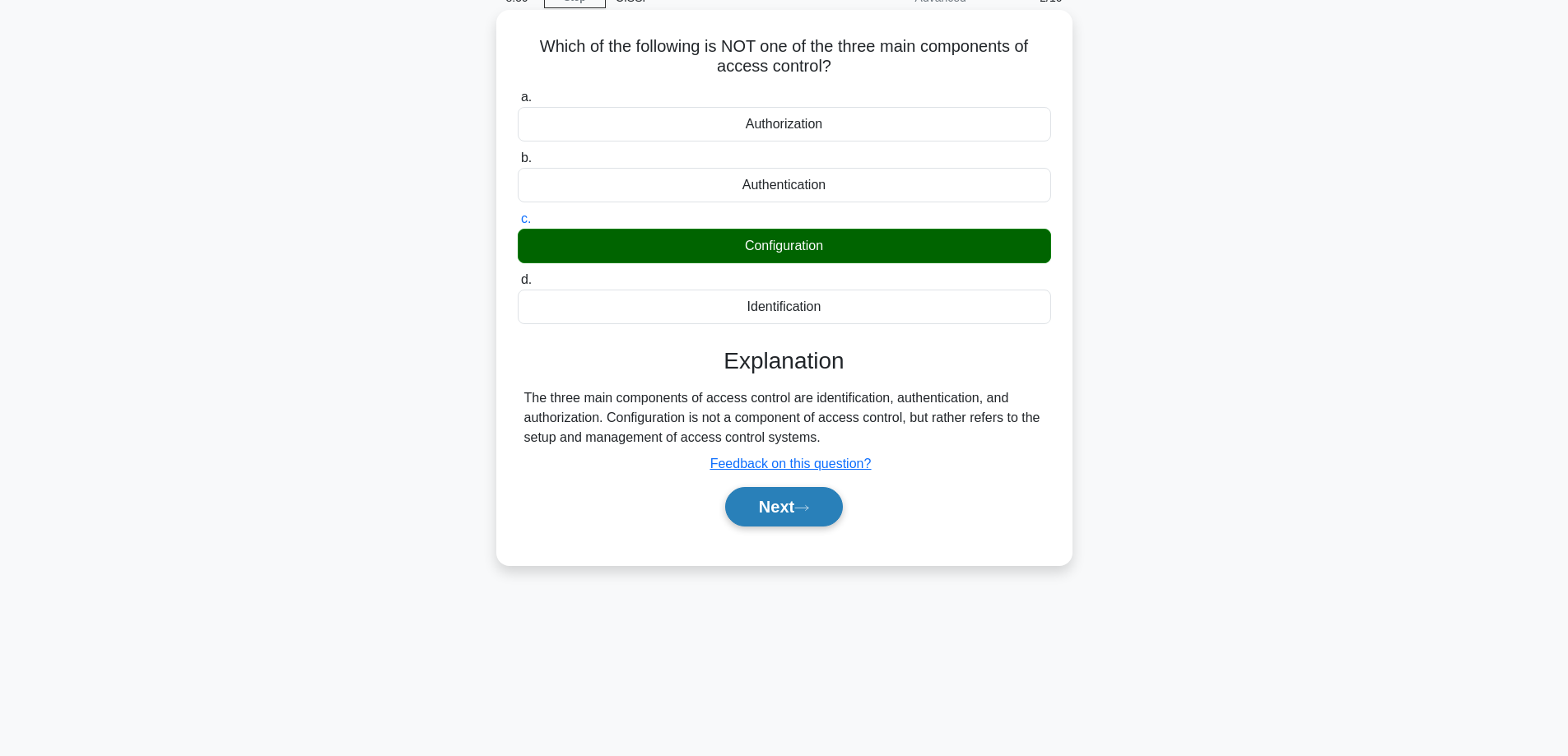
click at [763, 503] on button "Next" at bounding box center [784, 506] width 118 height 39
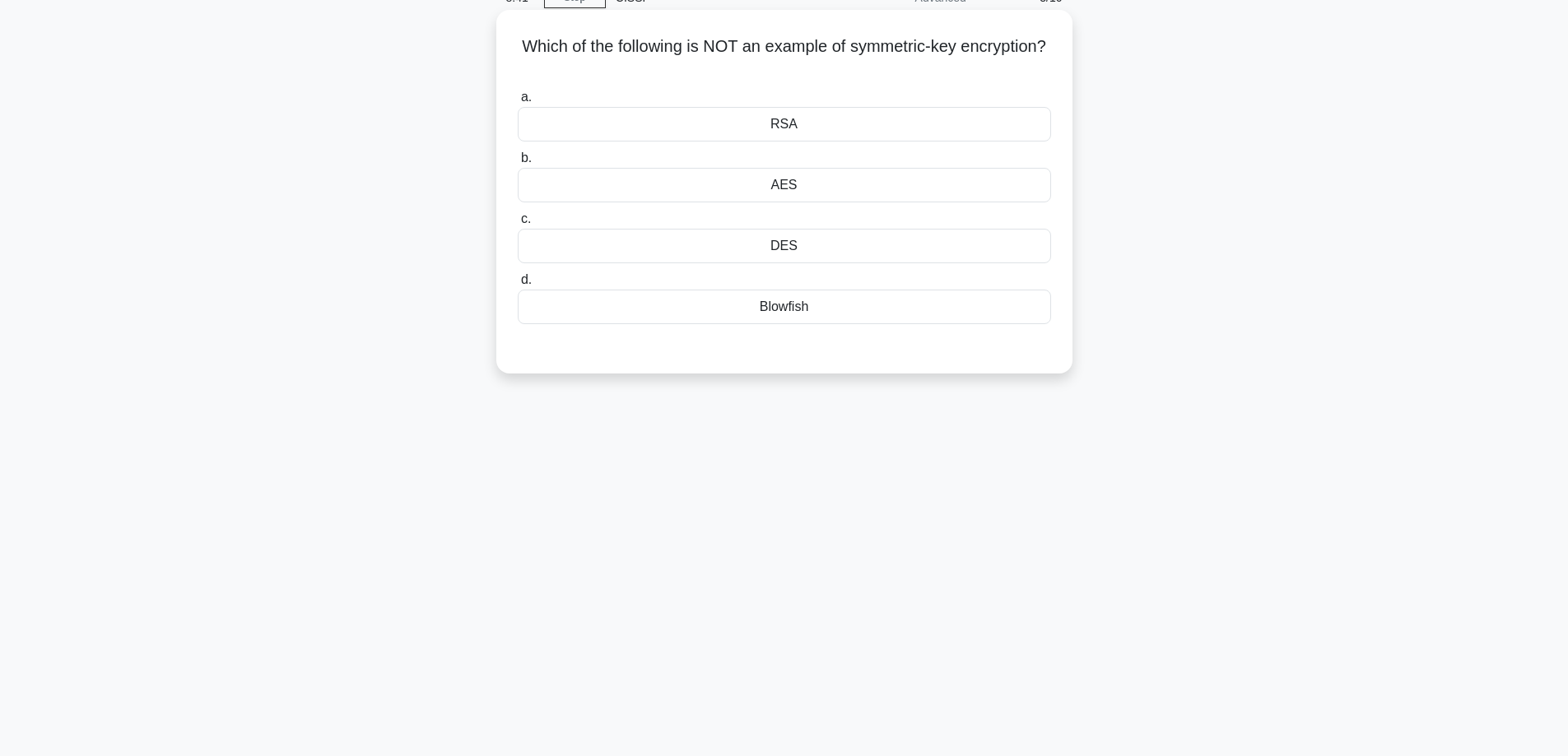
click at [803, 238] on div "DES" at bounding box center [784, 246] width 534 height 35
click at [518, 225] on input "c. DES" at bounding box center [518, 220] width 0 height 11
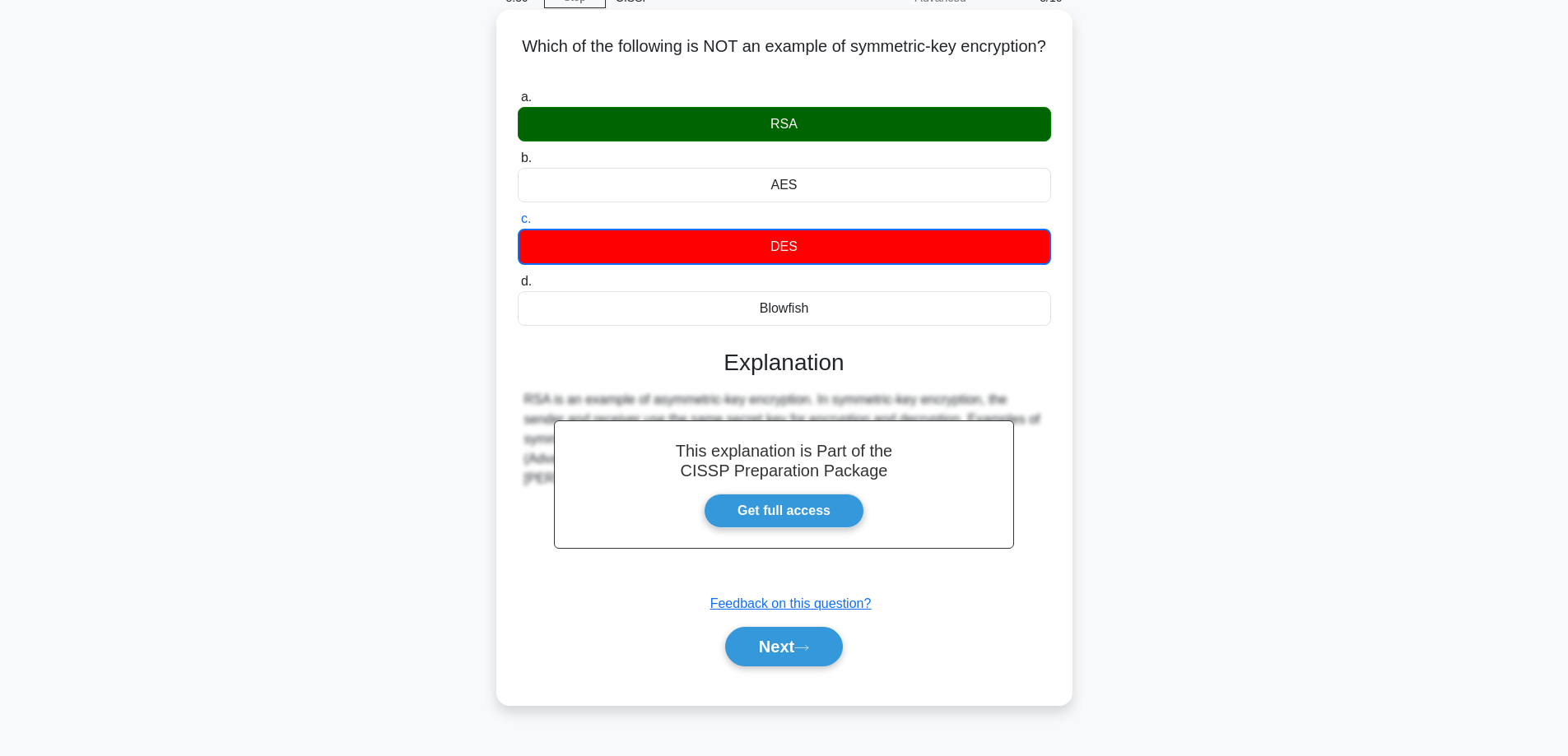
click at [817, 130] on div "RSA" at bounding box center [784, 124] width 534 height 35
click at [518, 103] on input "a. RSA" at bounding box center [518, 97] width 0 height 11
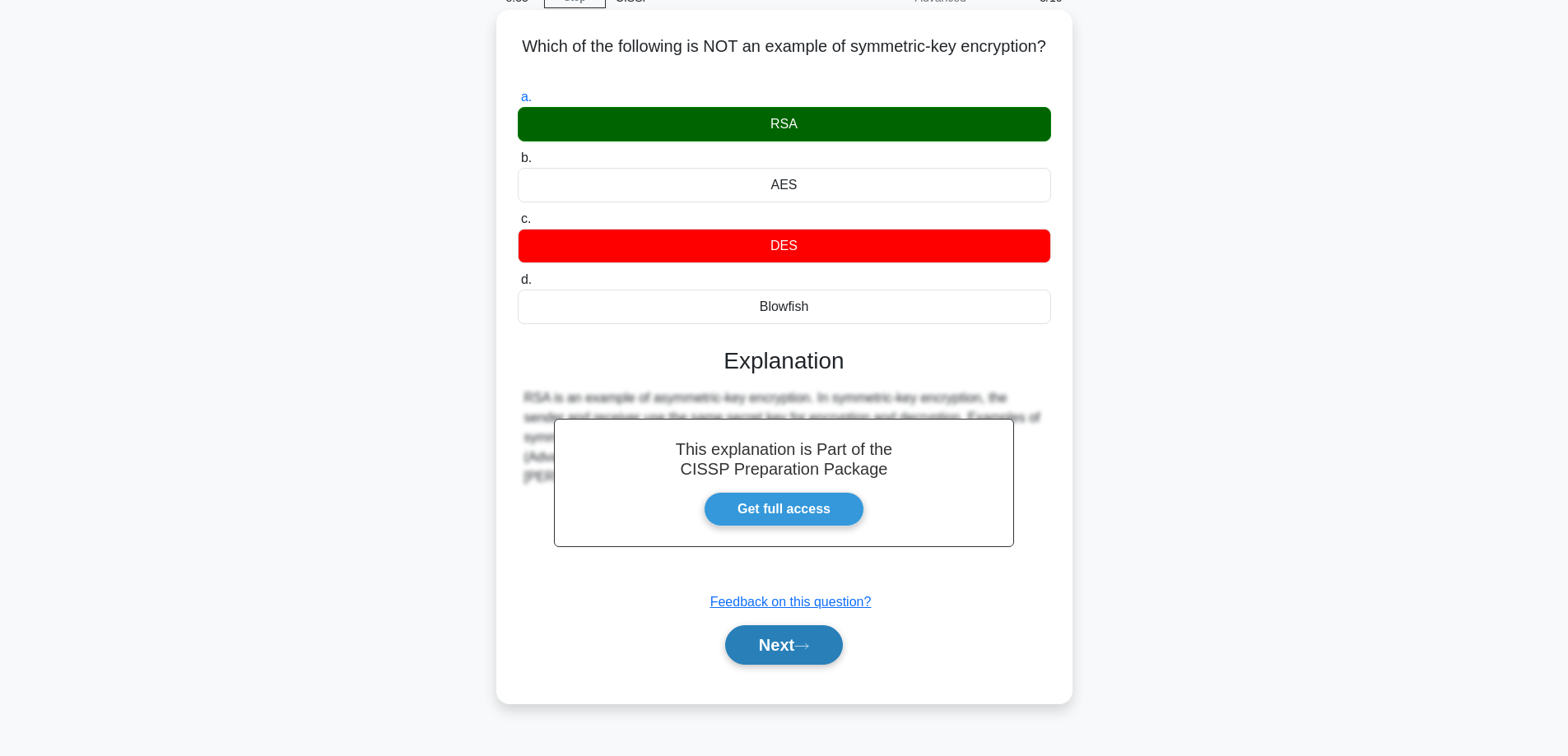
click at [782, 633] on button "Next" at bounding box center [784, 645] width 118 height 39
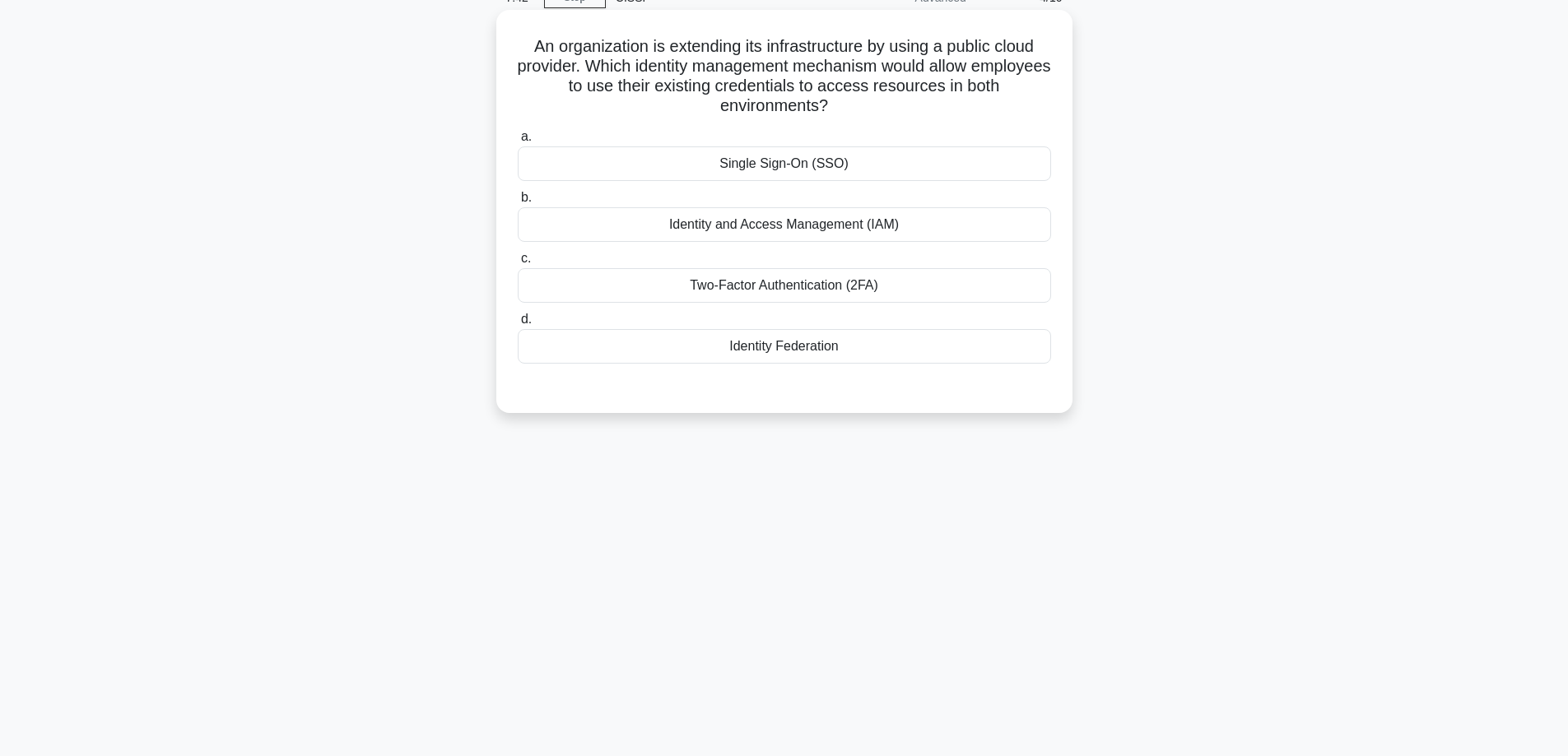
click at [826, 176] on div "Single Sign-On (SSO)" at bounding box center [784, 164] width 534 height 35
click at [518, 142] on input "a. Single Sign-On (SSO)" at bounding box center [518, 137] width 0 height 11
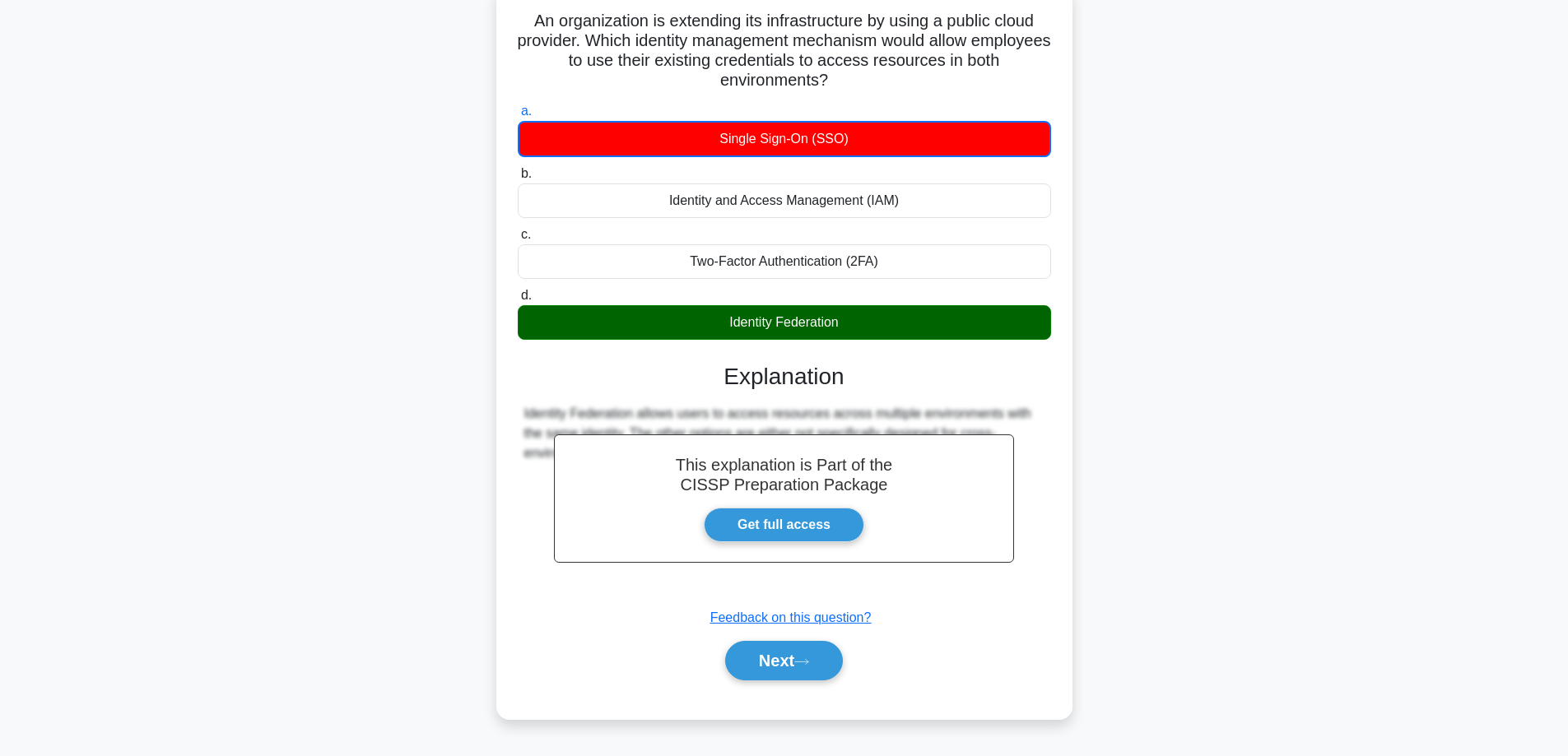
scroll to position [132, 0]
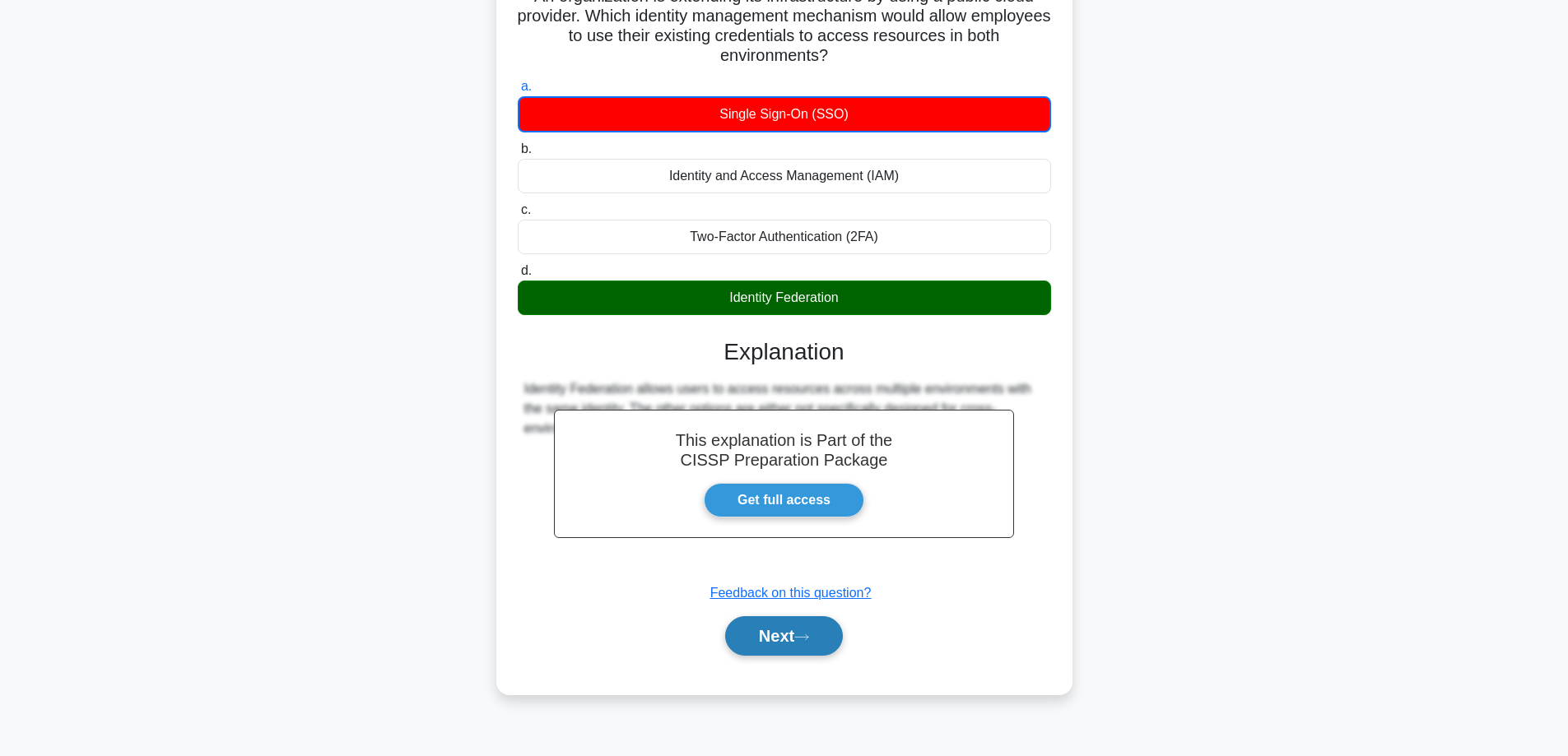
click at [763, 635] on button "Next" at bounding box center [784, 636] width 118 height 39
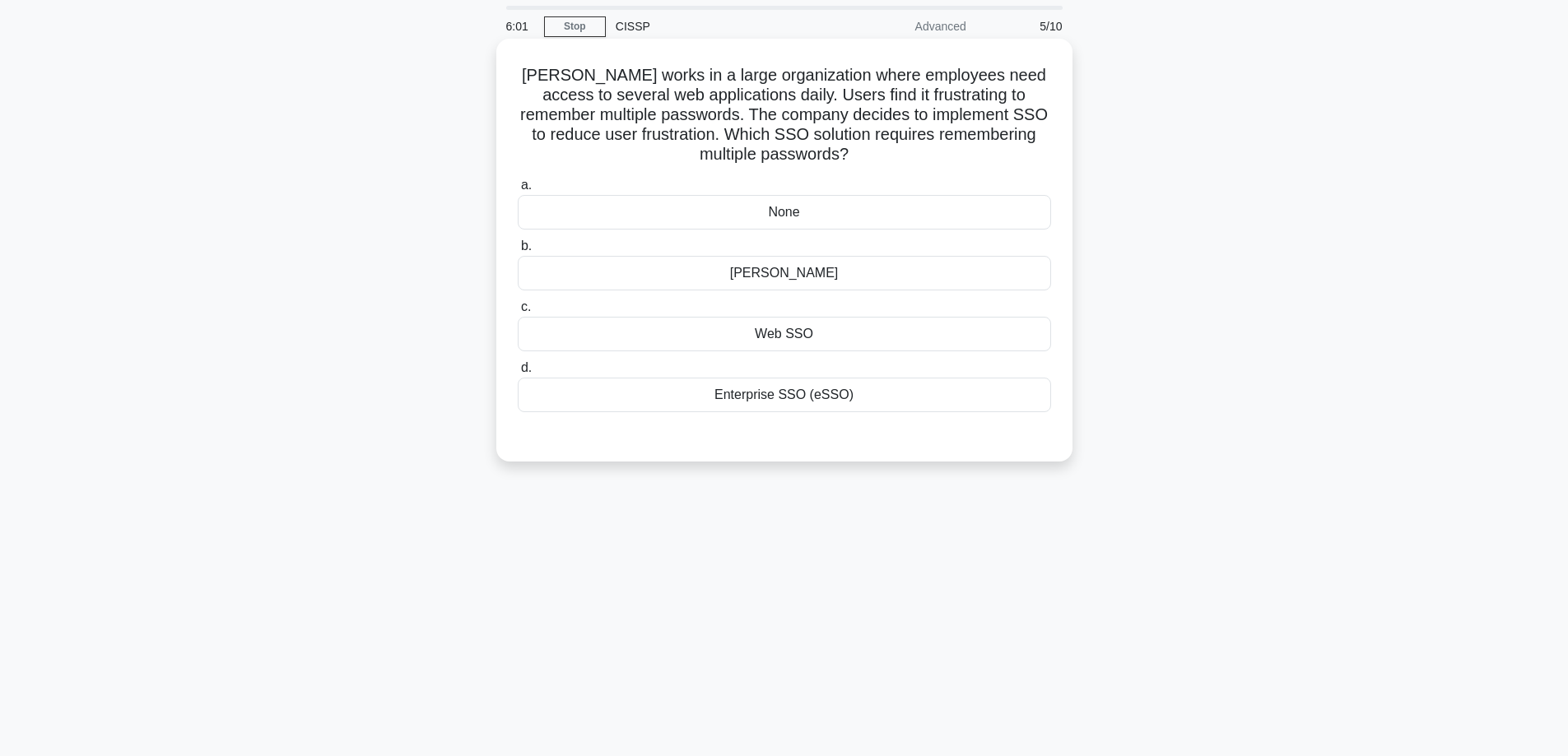
scroll to position [83, 0]
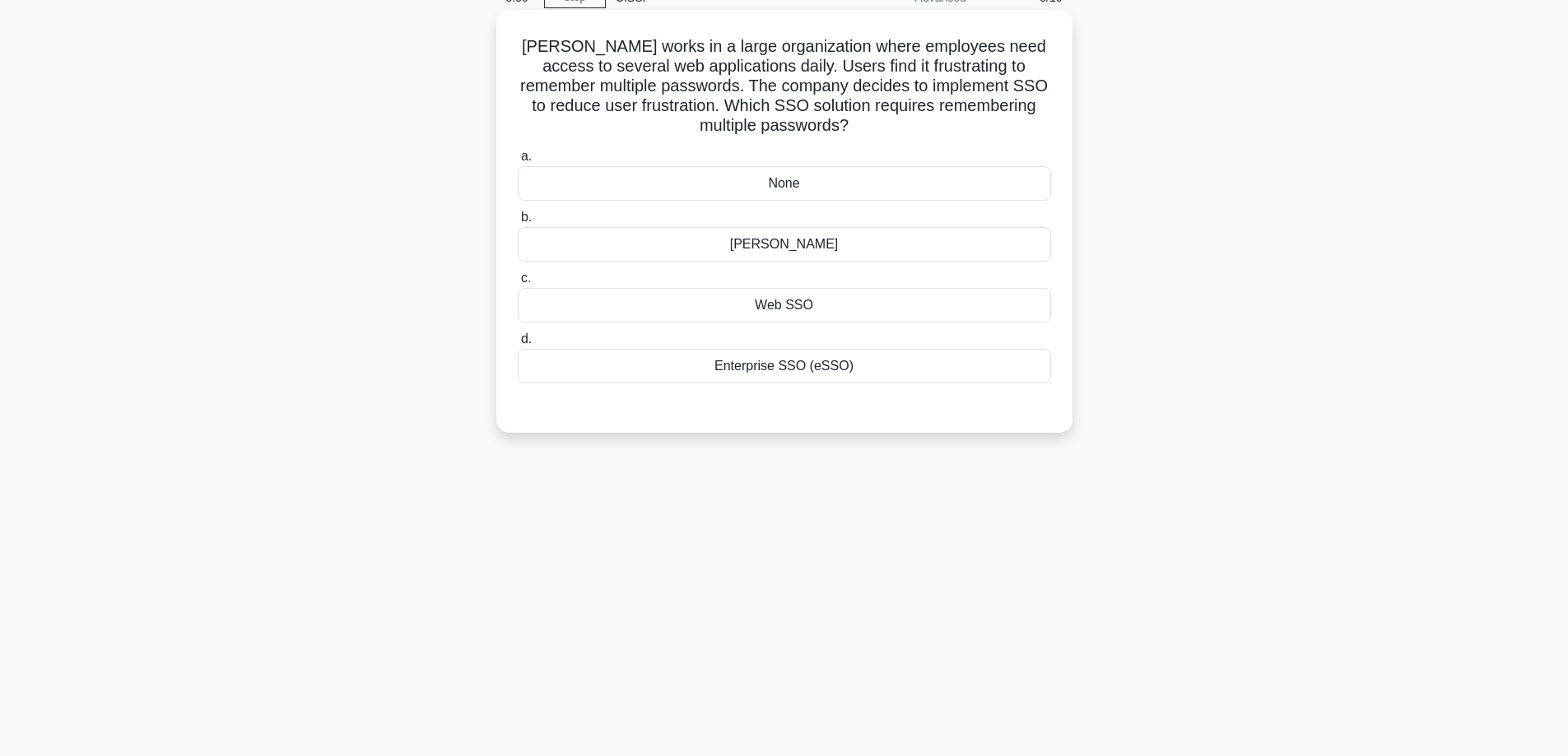
click at [858, 194] on div "None" at bounding box center [784, 184] width 534 height 35
click at [518, 162] on input "a. None" at bounding box center [518, 157] width 0 height 11
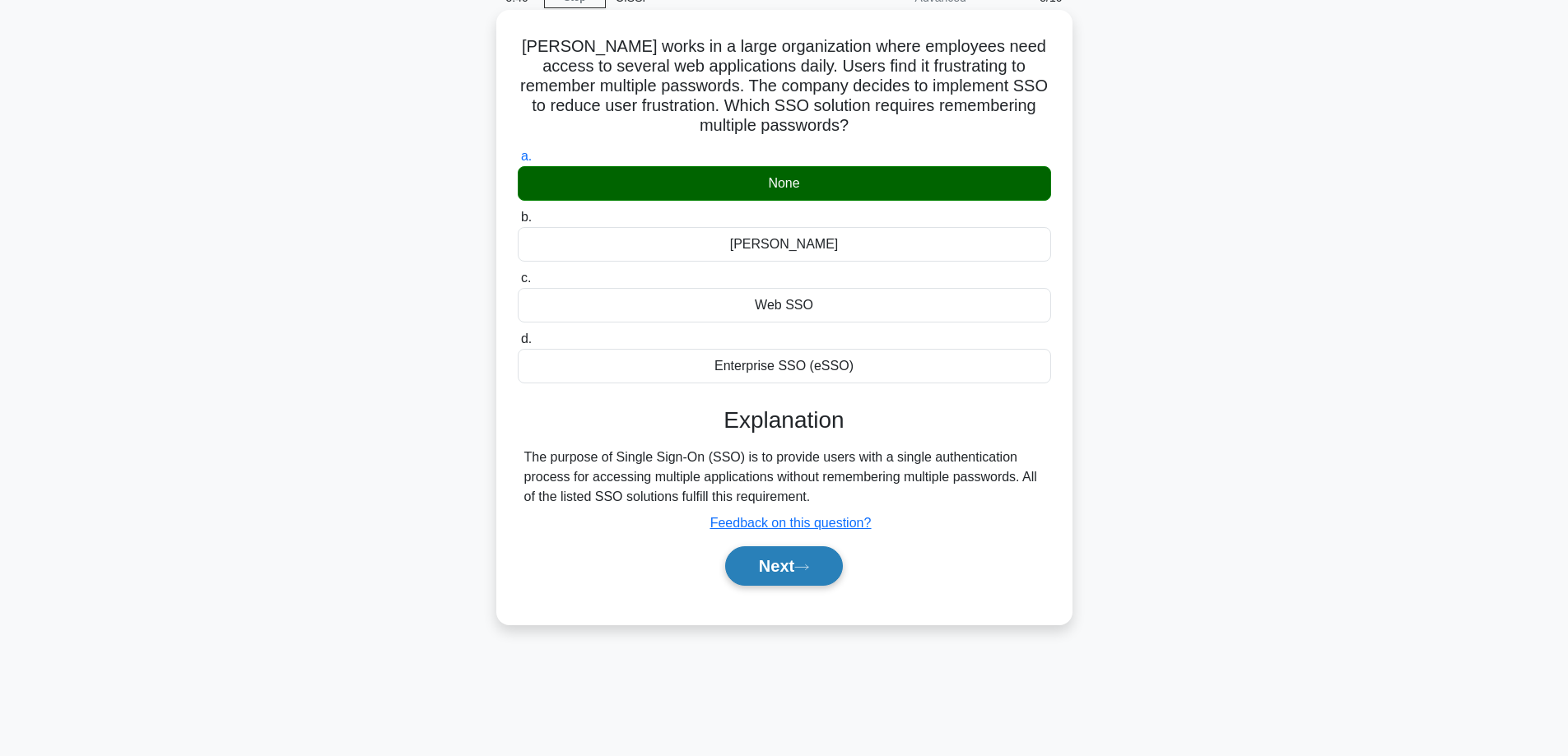
click at [791, 561] on button "Next" at bounding box center [784, 566] width 118 height 39
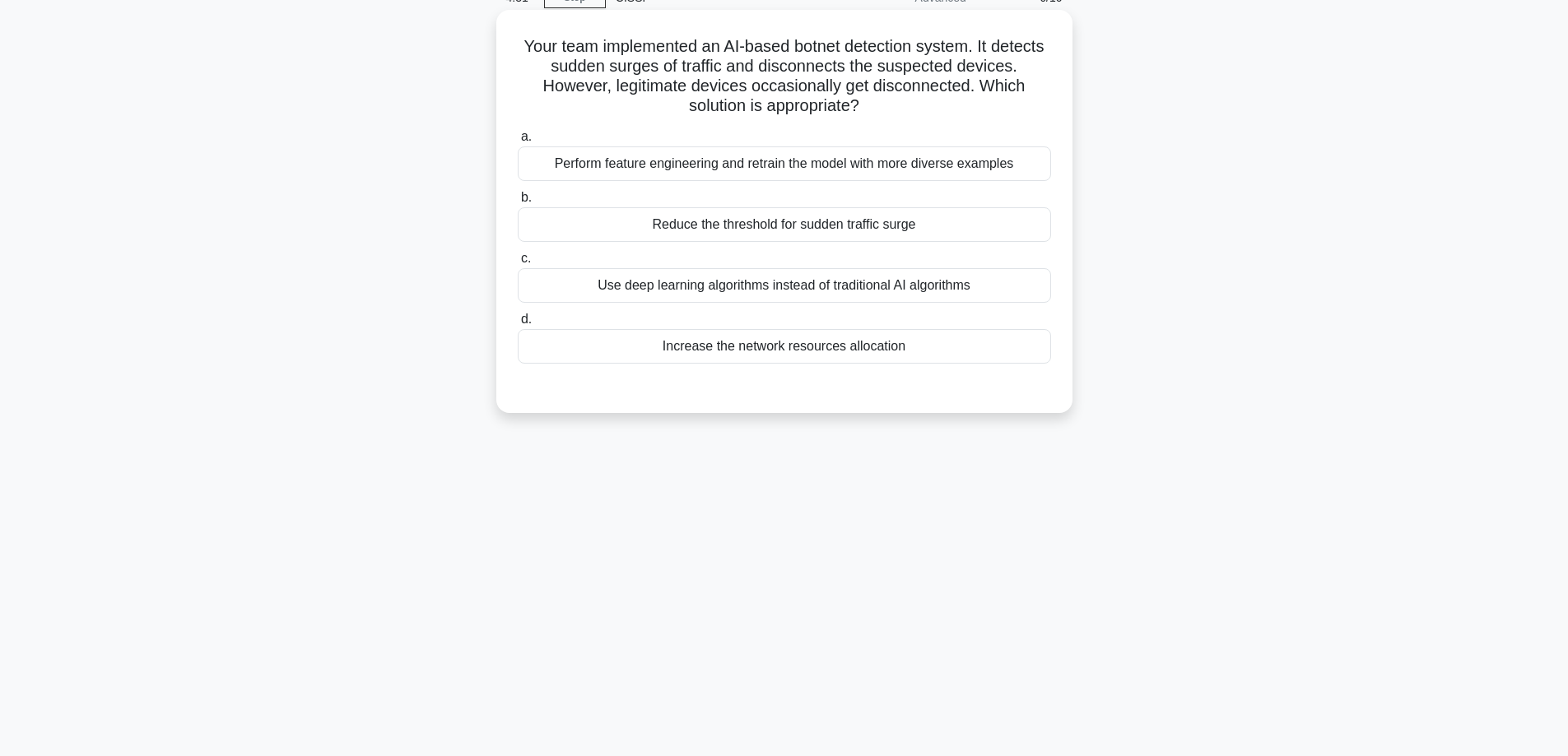
click at [846, 232] on div "Reduce the threshold for sudden traffic surge" at bounding box center [784, 225] width 534 height 35
click at [518, 203] on input "b. Reduce the threshold for sudden traffic surge" at bounding box center [518, 198] width 0 height 11
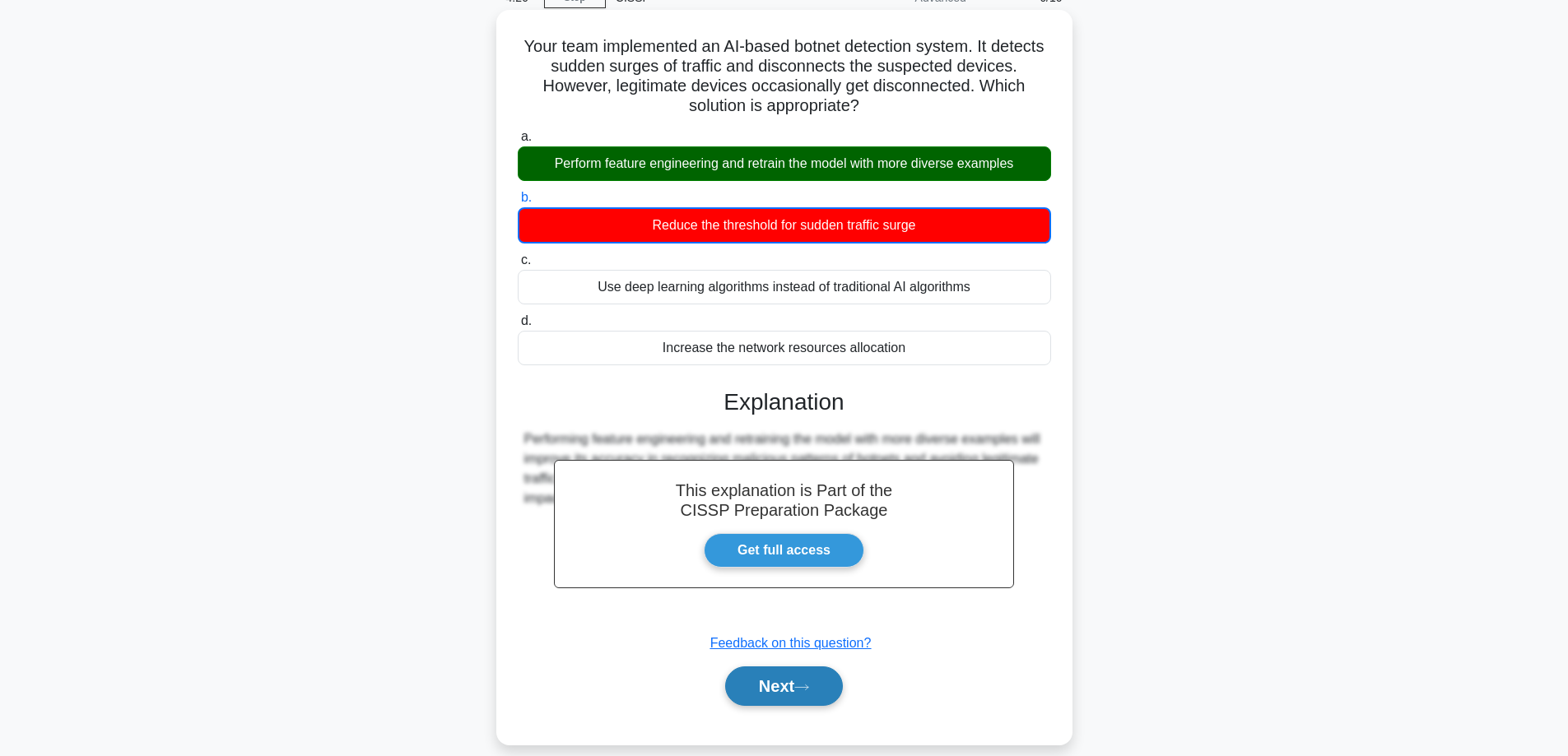
click at [771, 684] on button "Next" at bounding box center [784, 686] width 118 height 39
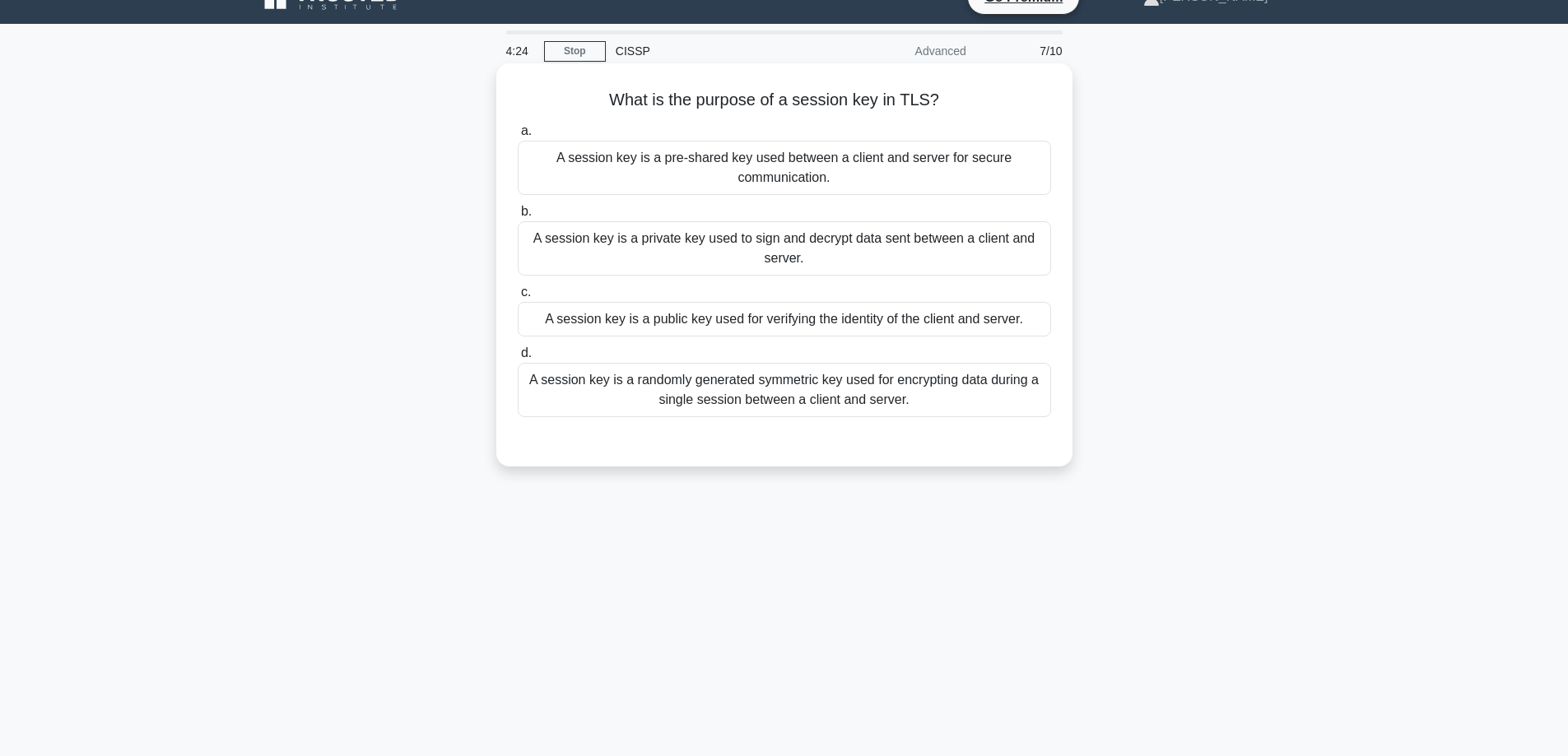
scroll to position [0, 0]
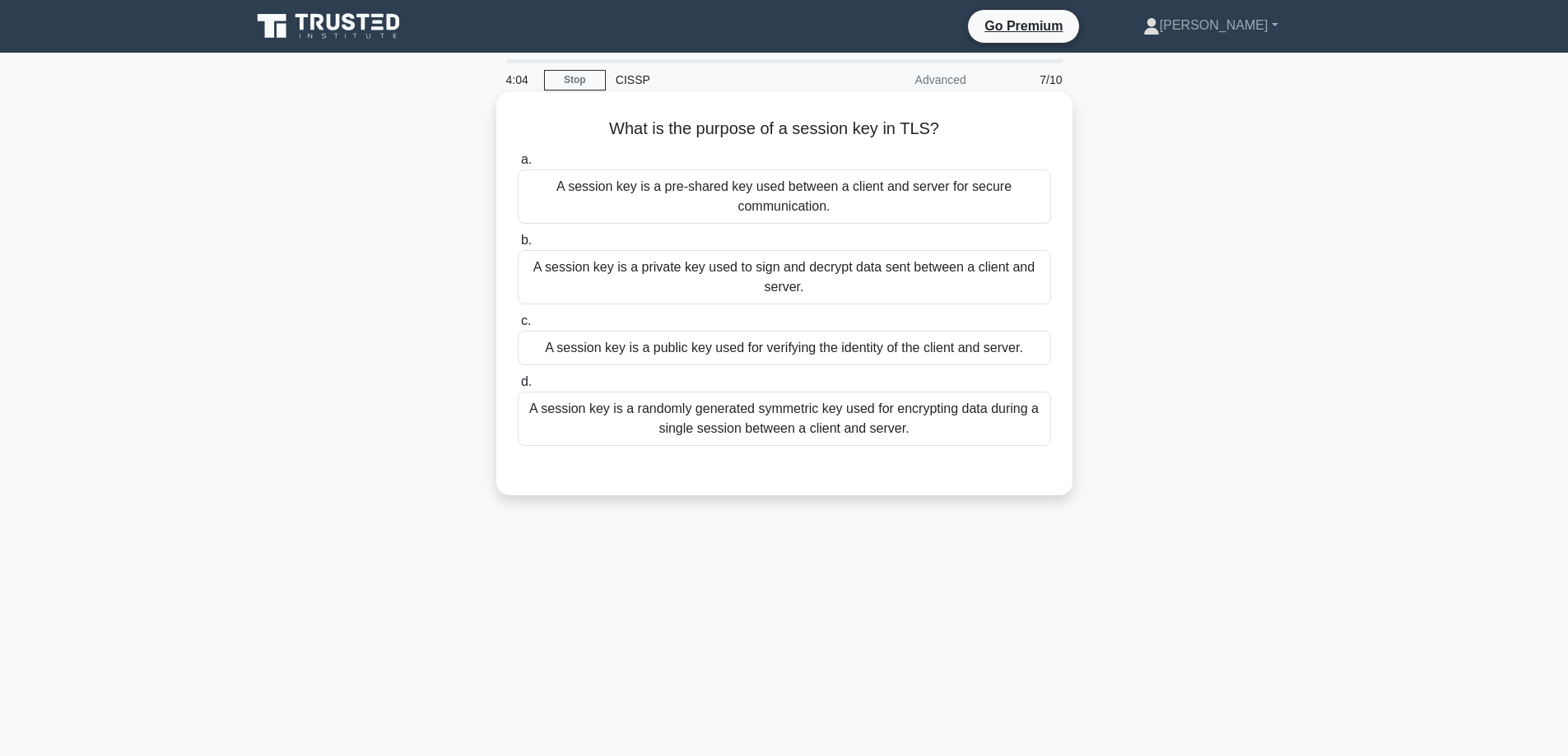
click at [897, 415] on div "A session key is a randomly generated symmetric key used for encrypting data du…" at bounding box center [784, 418] width 534 height 54
click at [518, 388] on input "d. A session key is a randomly generated symmetric key used for encrypting data…" at bounding box center [518, 382] width 0 height 11
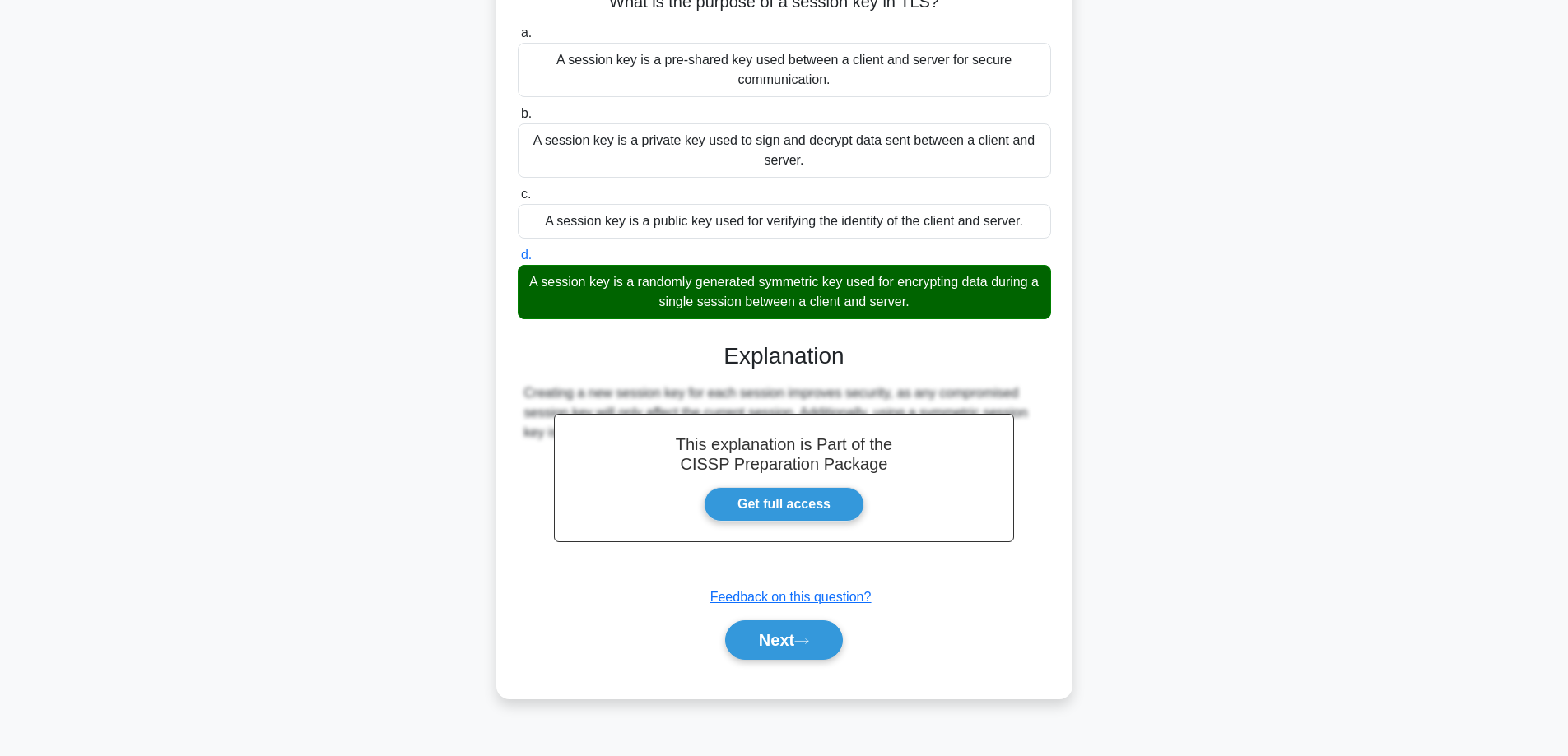
scroll to position [132, 0]
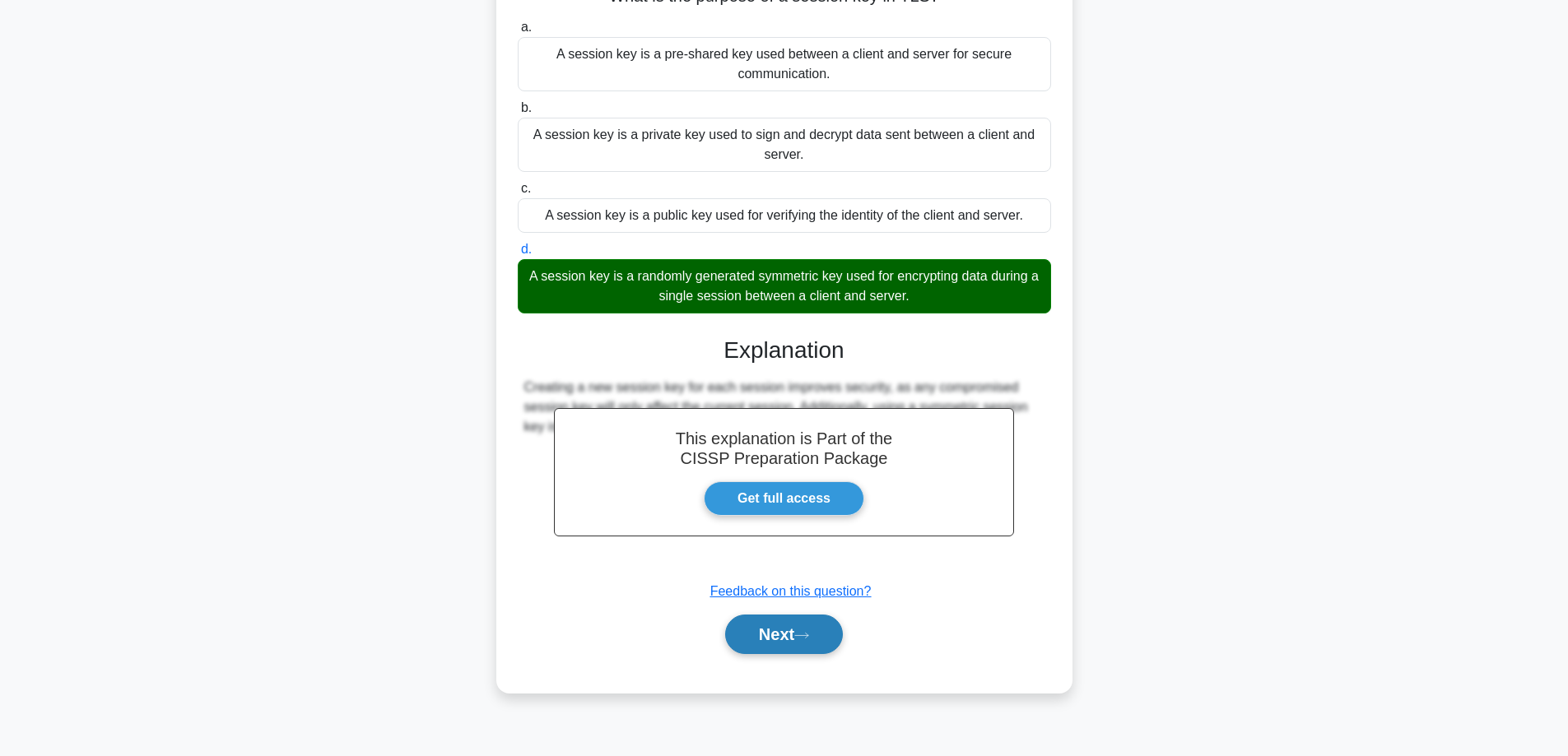
click at [796, 642] on button "Next" at bounding box center [784, 634] width 118 height 39
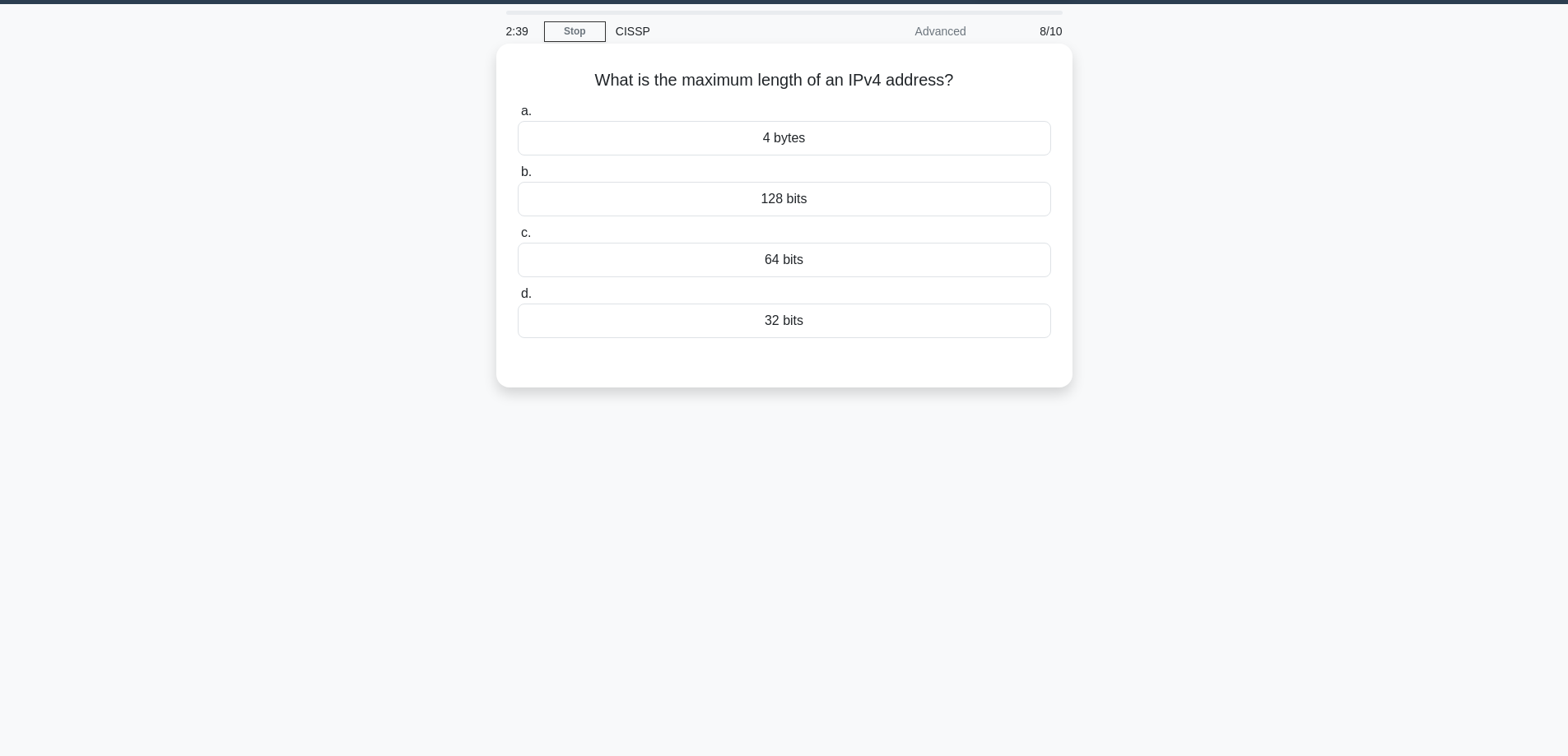
scroll to position [0, 0]
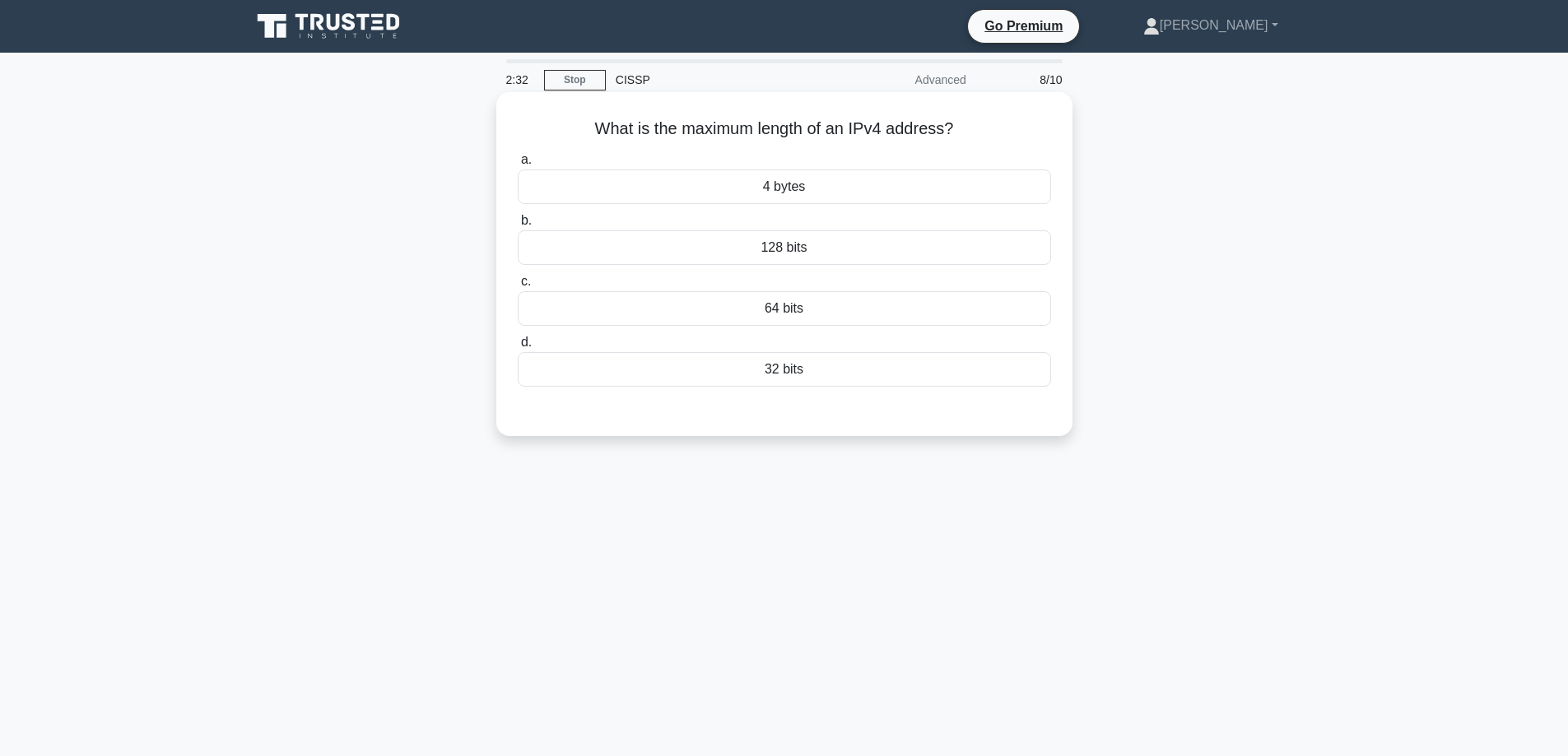
click at [820, 194] on div "4 bytes" at bounding box center [784, 187] width 534 height 35
click at [518, 165] on input "a. 4 bytes" at bounding box center [518, 160] width 0 height 11
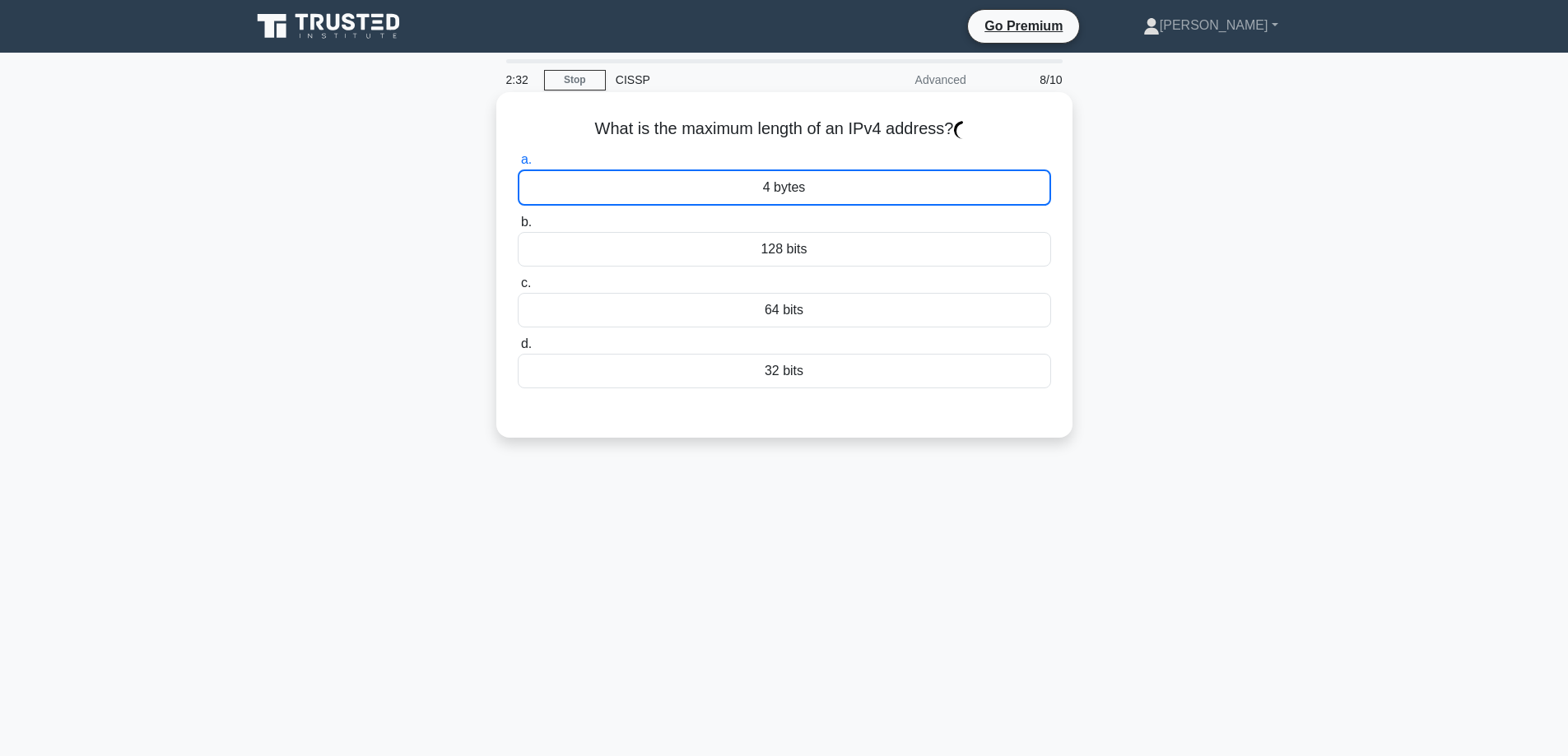
click at [820, 194] on div "4 bytes" at bounding box center [784, 187] width 534 height 36
click at [518, 165] on input "a. 4 bytes" at bounding box center [518, 160] width 0 height 11
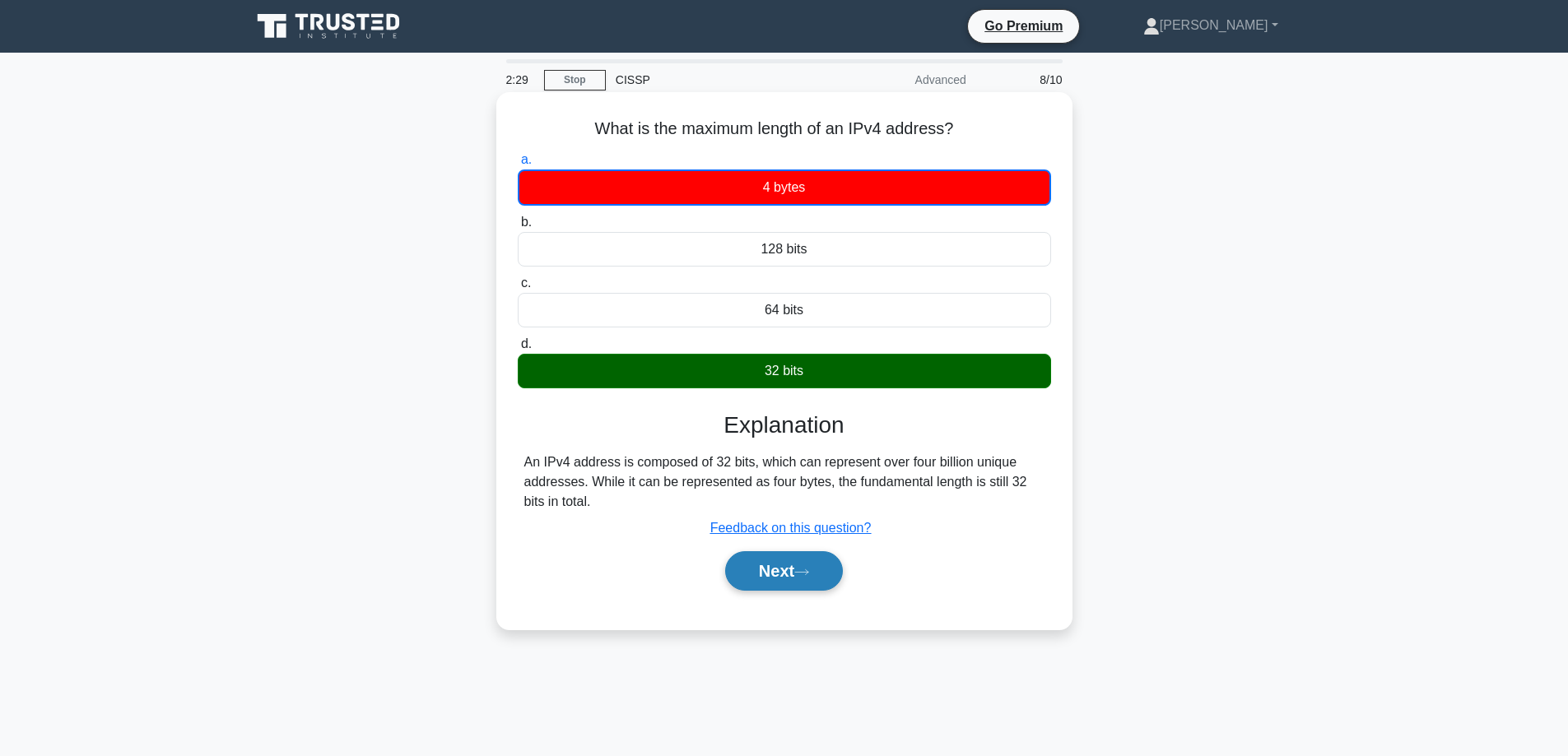
click at [820, 570] on button "Next" at bounding box center [784, 570] width 118 height 39
